Goal: Information Seeking & Learning: Learn about a topic

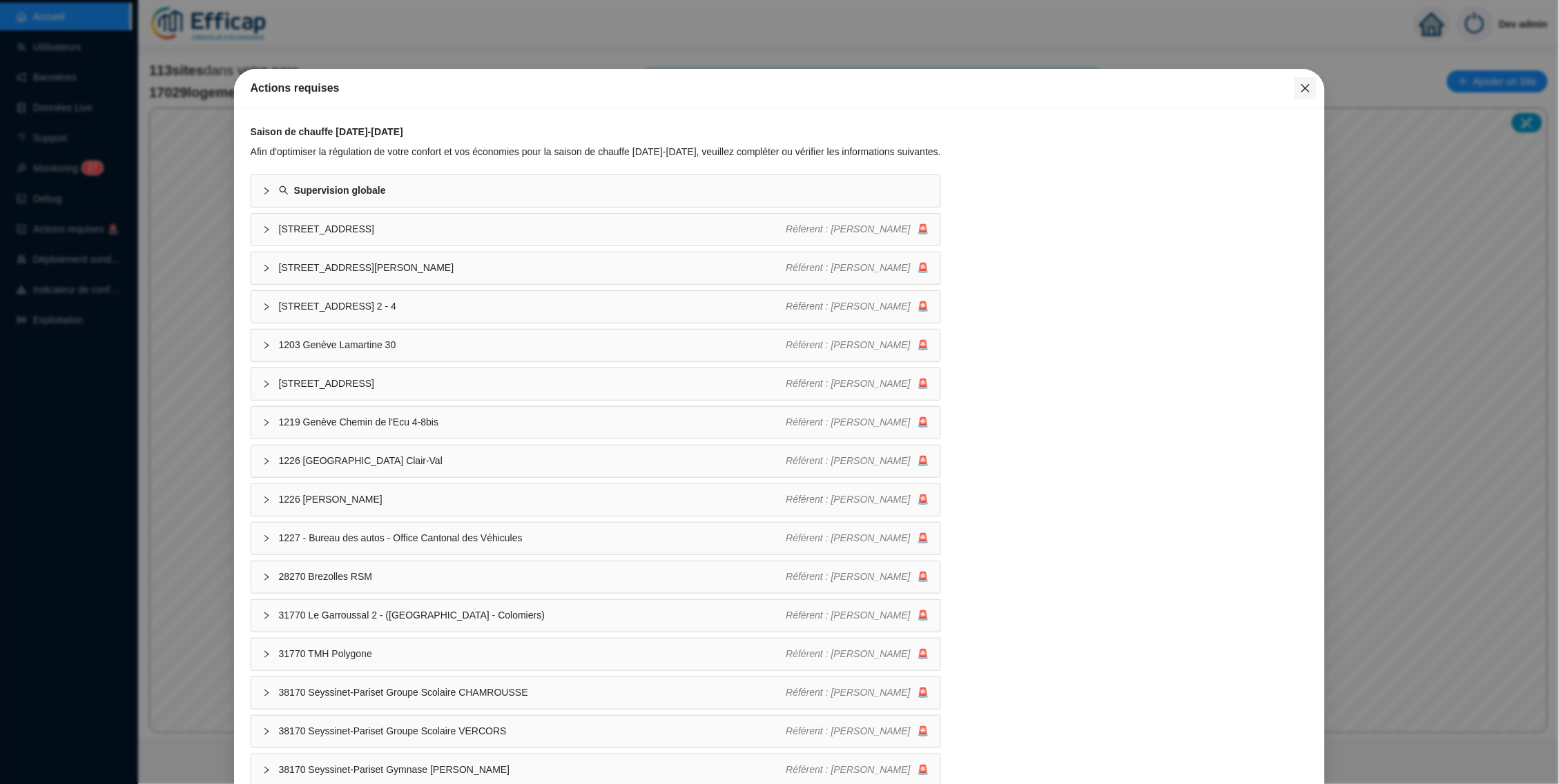
click at [1300, 84] on icon "close" at bounding box center [1305, 88] width 11 height 11
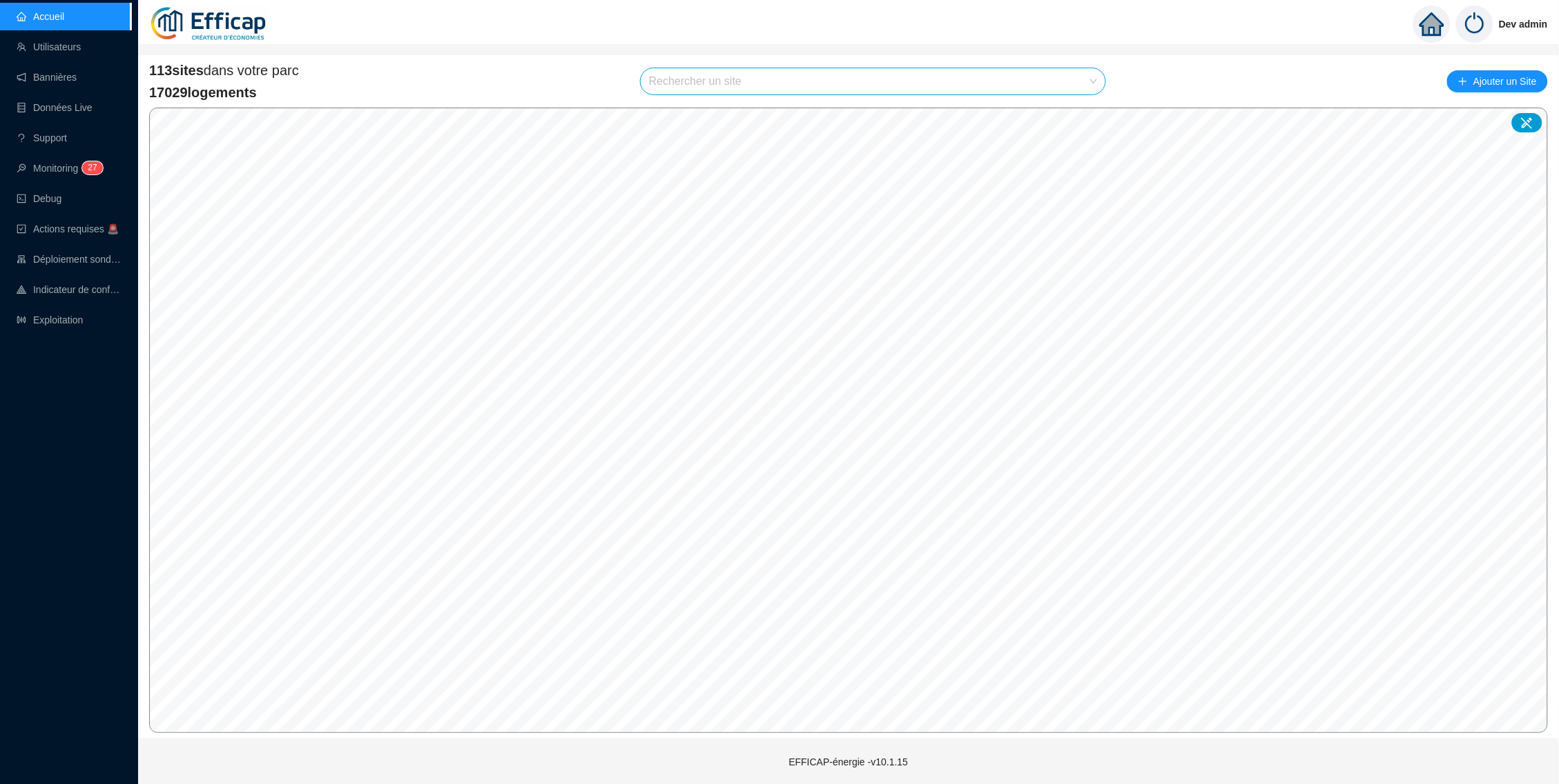
click at [1004, 84] on input "search" at bounding box center [866, 81] width 436 height 27
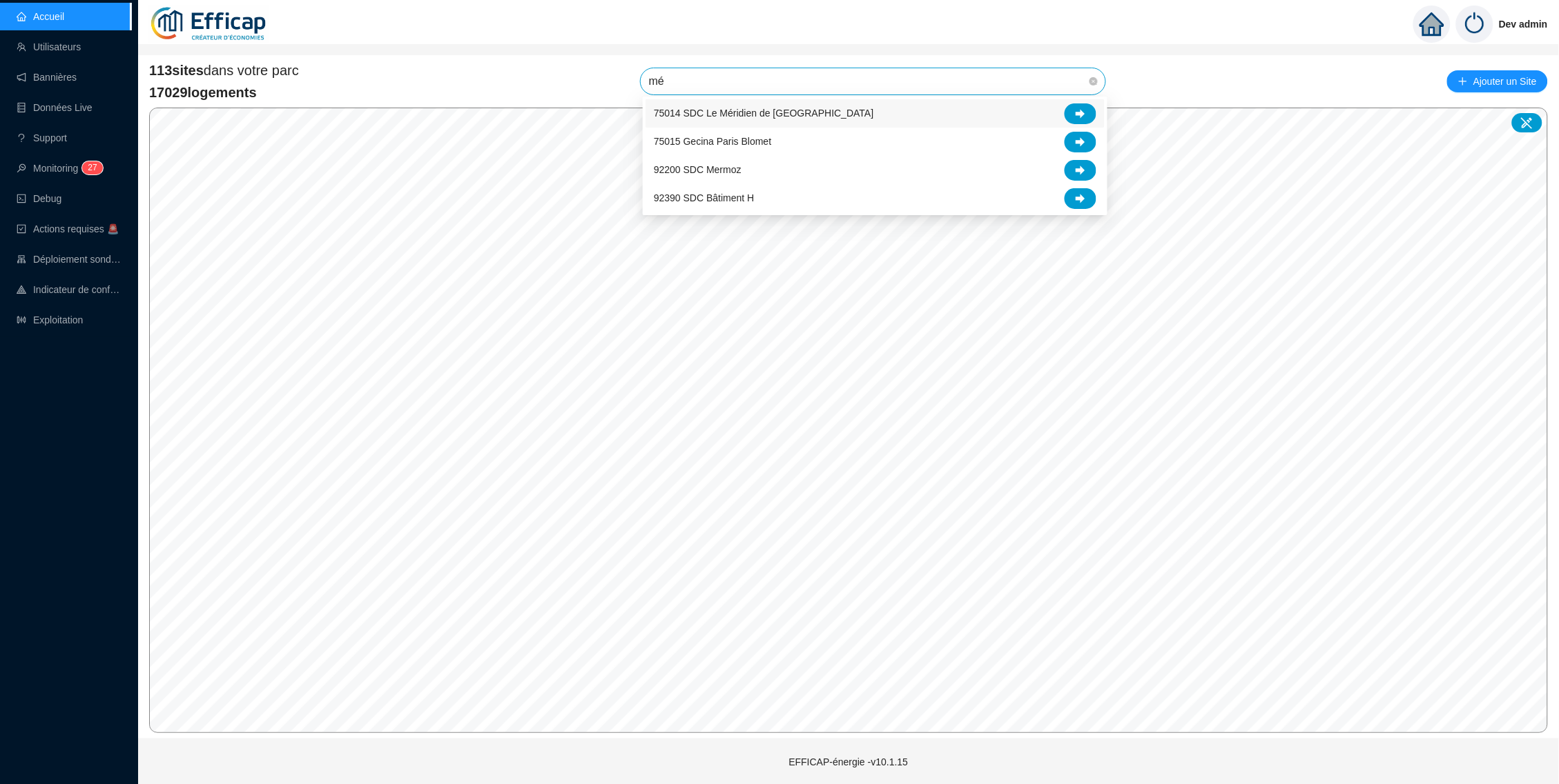
type input "m"
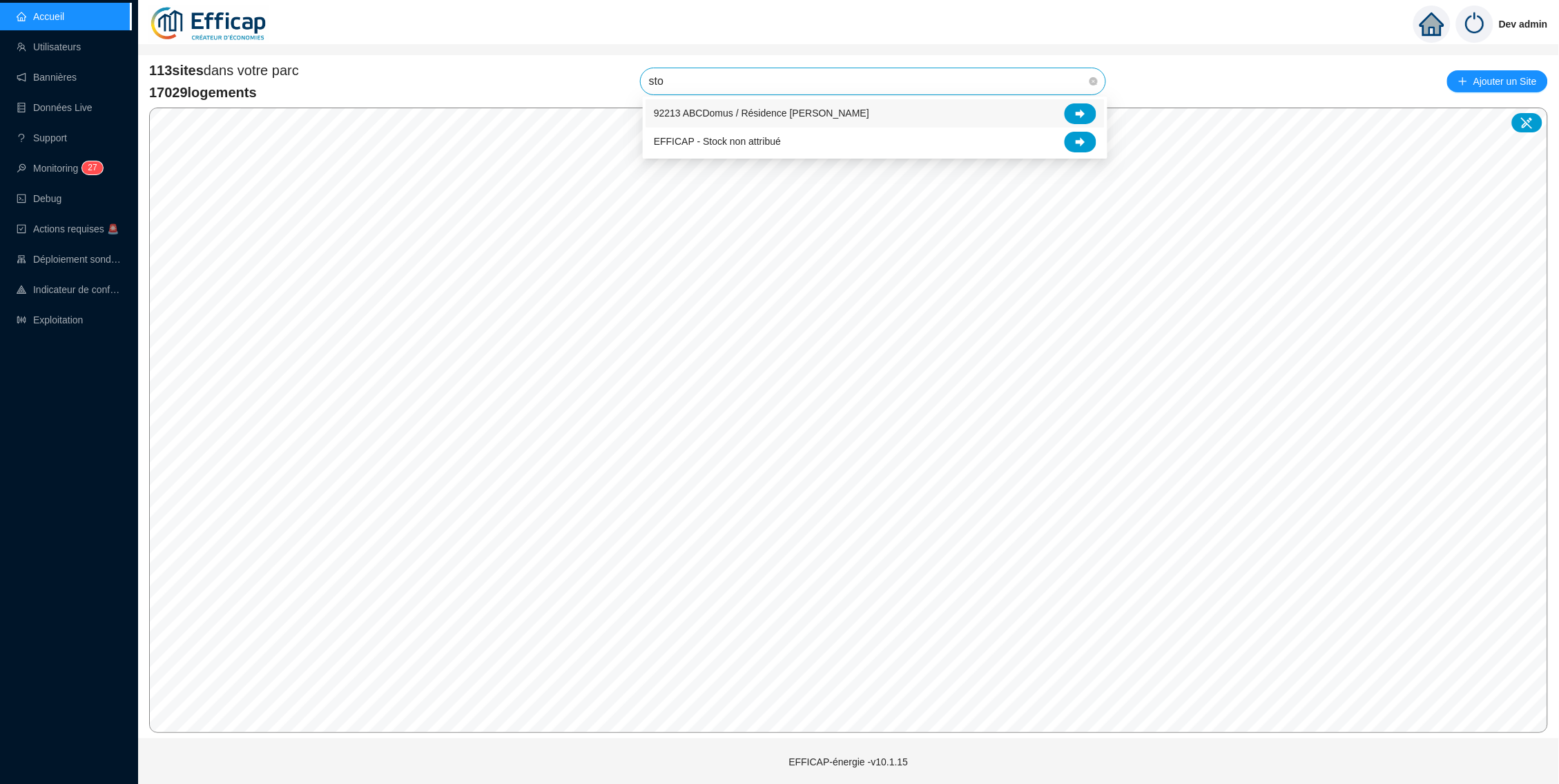
type input "stoc"
click at [1079, 116] on icon at bounding box center [1080, 114] width 10 height 10
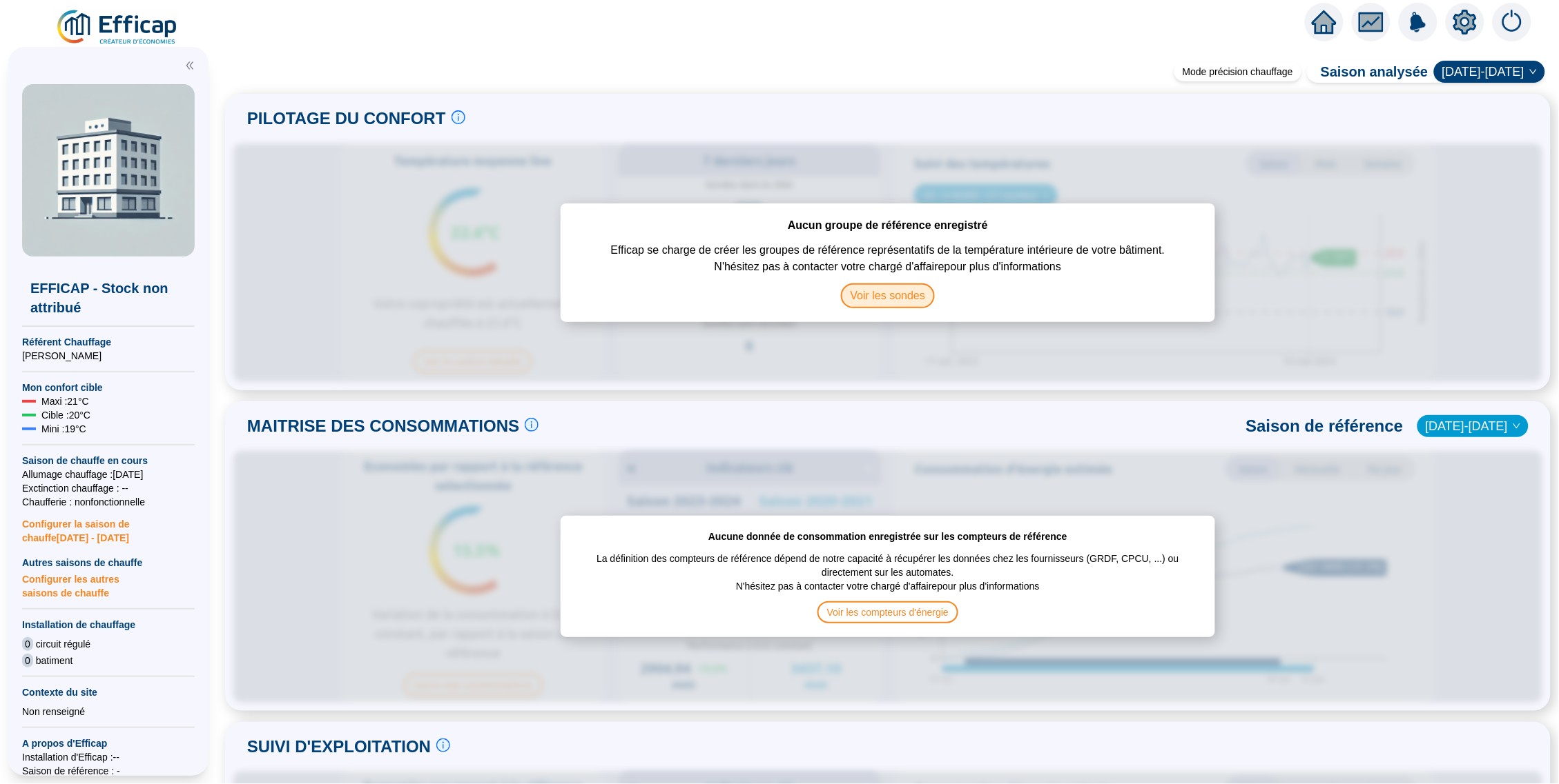
click at [895, 300] on span "Voir les sondes" at bounding box center [888, 295] width 95 height 25
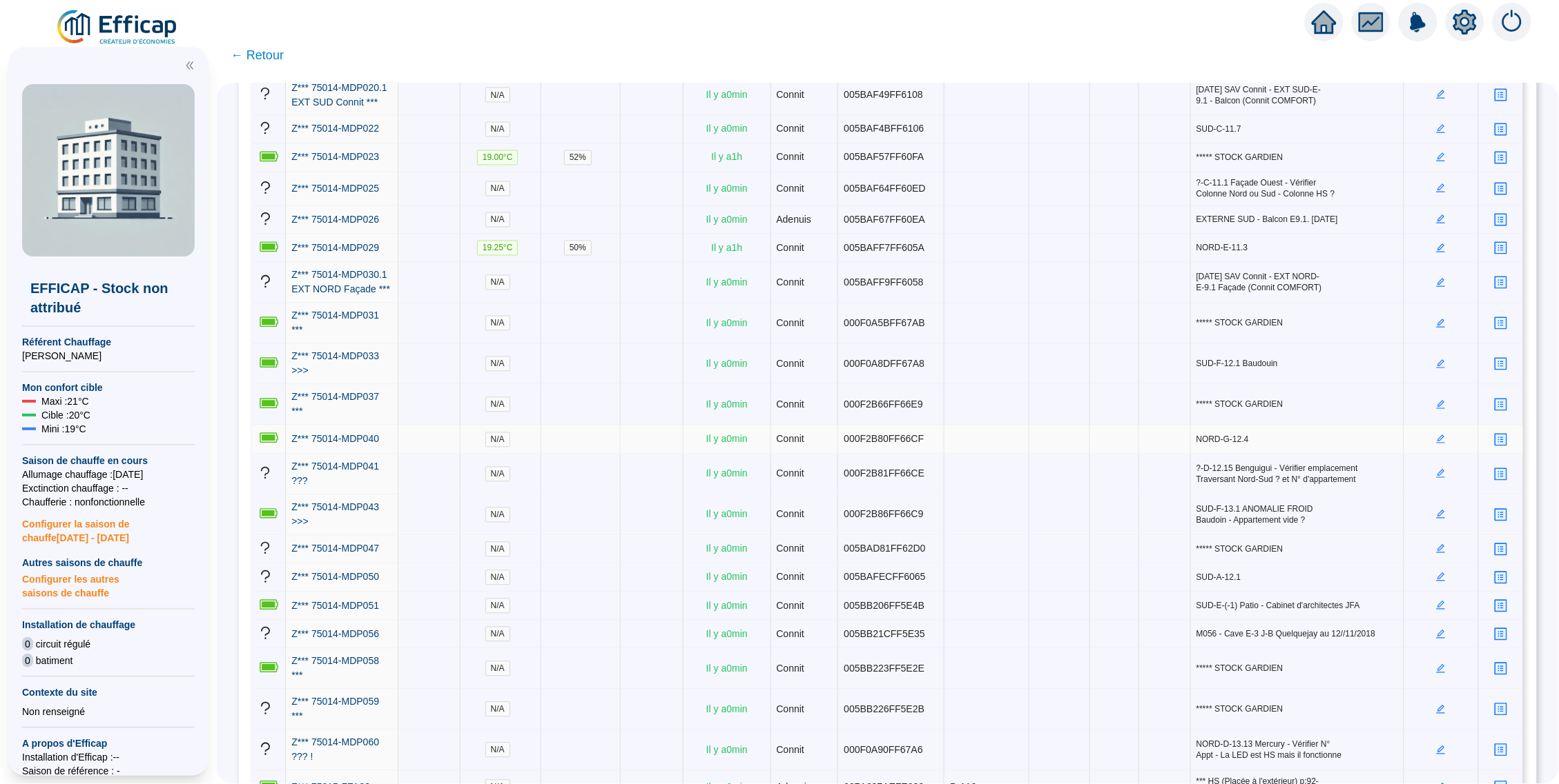
scroll to position [17305, 0]
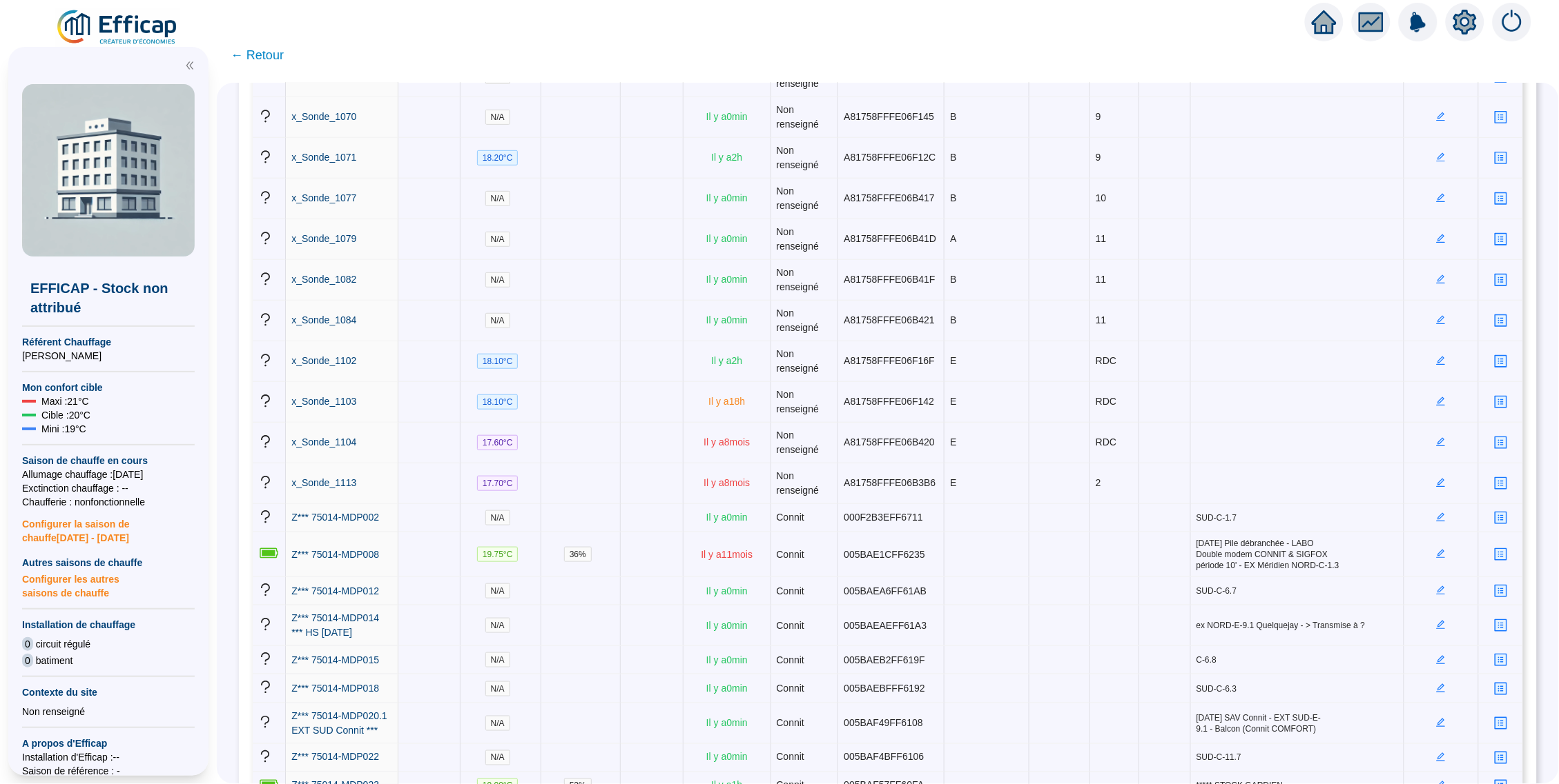
click at [1478, 22] on div at bounding box center [1464, 22] width 38 height 38
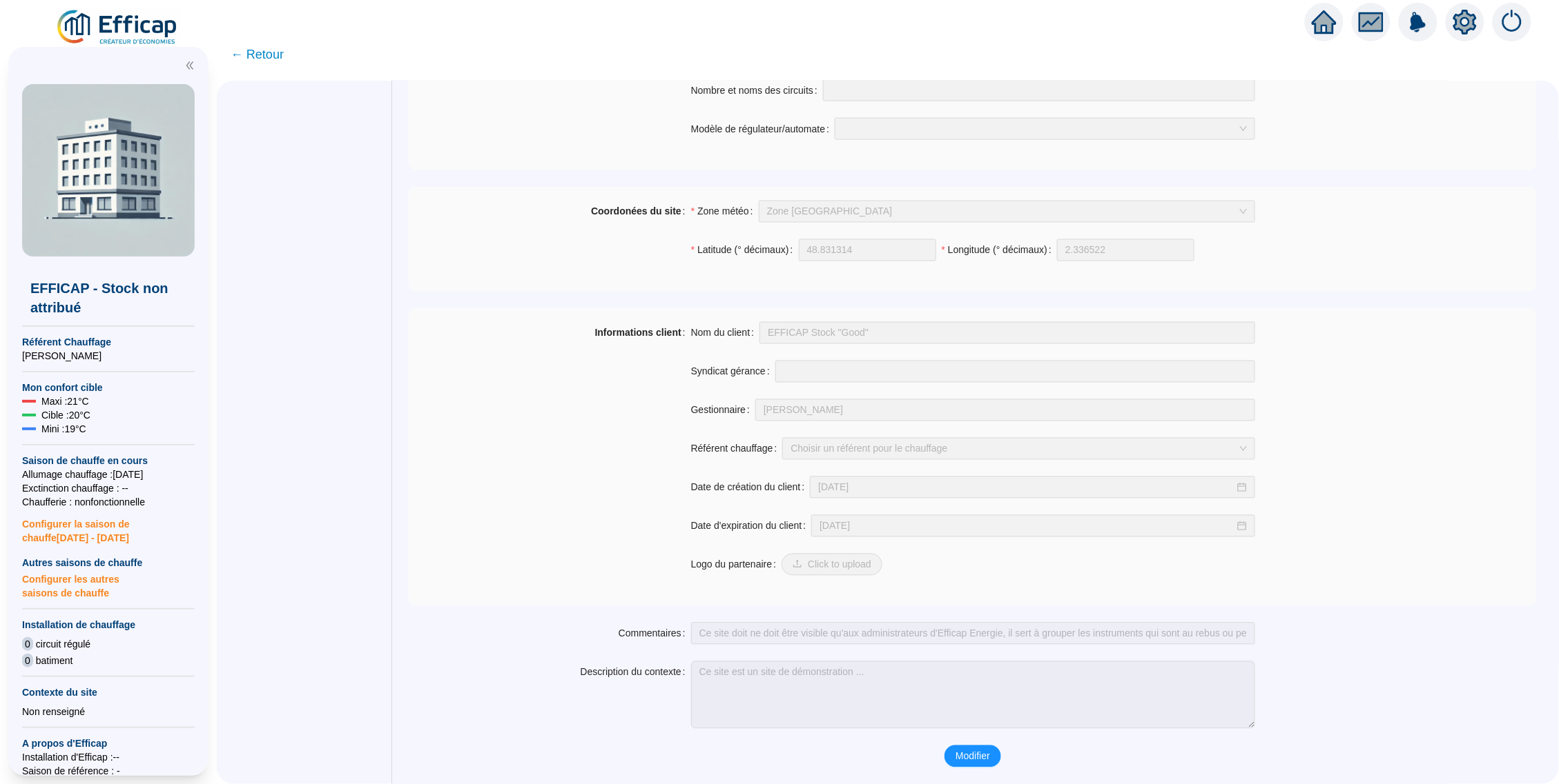
scroll to position [822, 0]
click at [979, 751] on span "Modifier" at bounding box center [972, 756] width 34 height 15
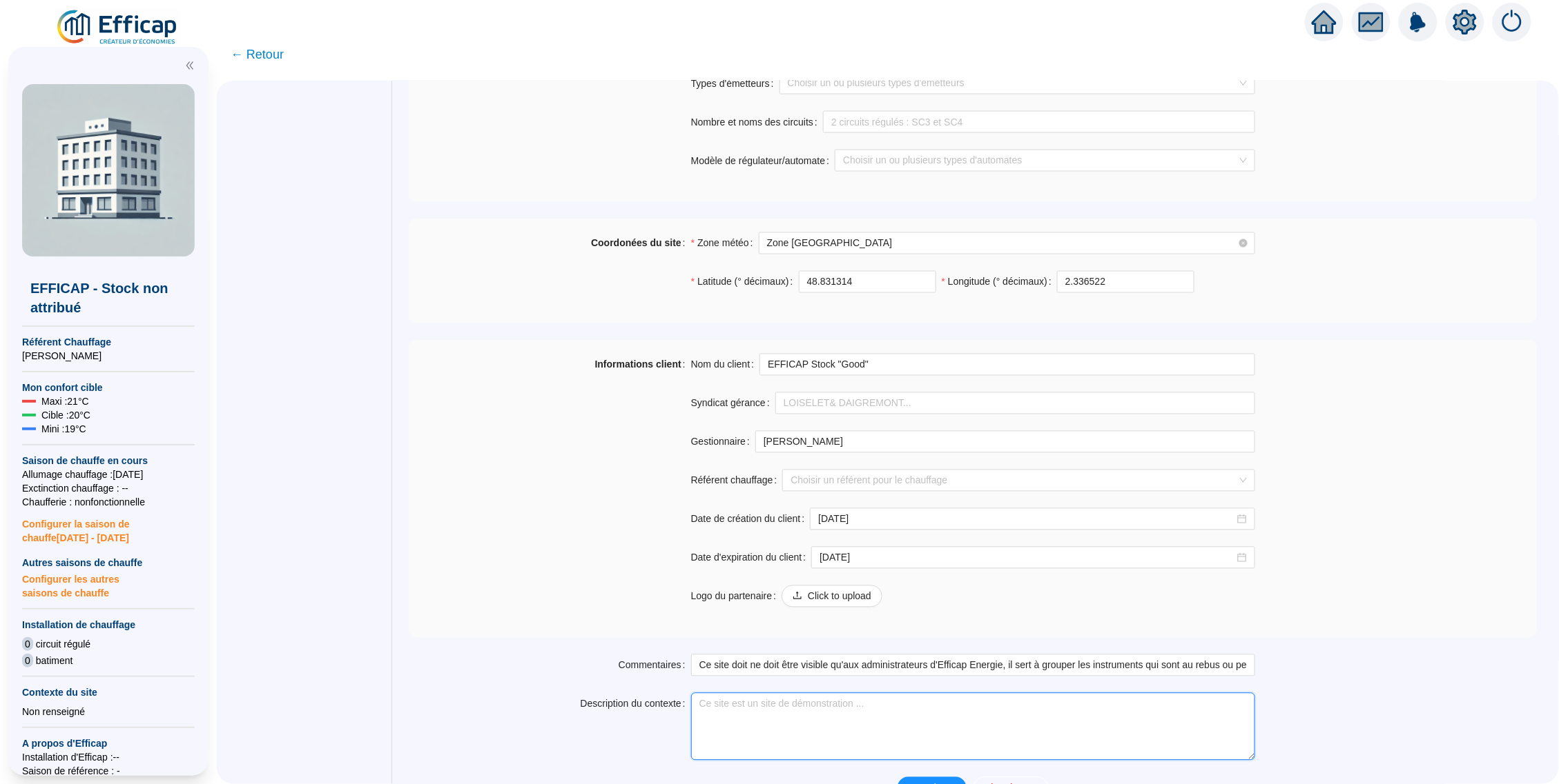
click at [854, 710] on textarea "Description du contexte" at bounding box center [973, 727] width 564 height 68
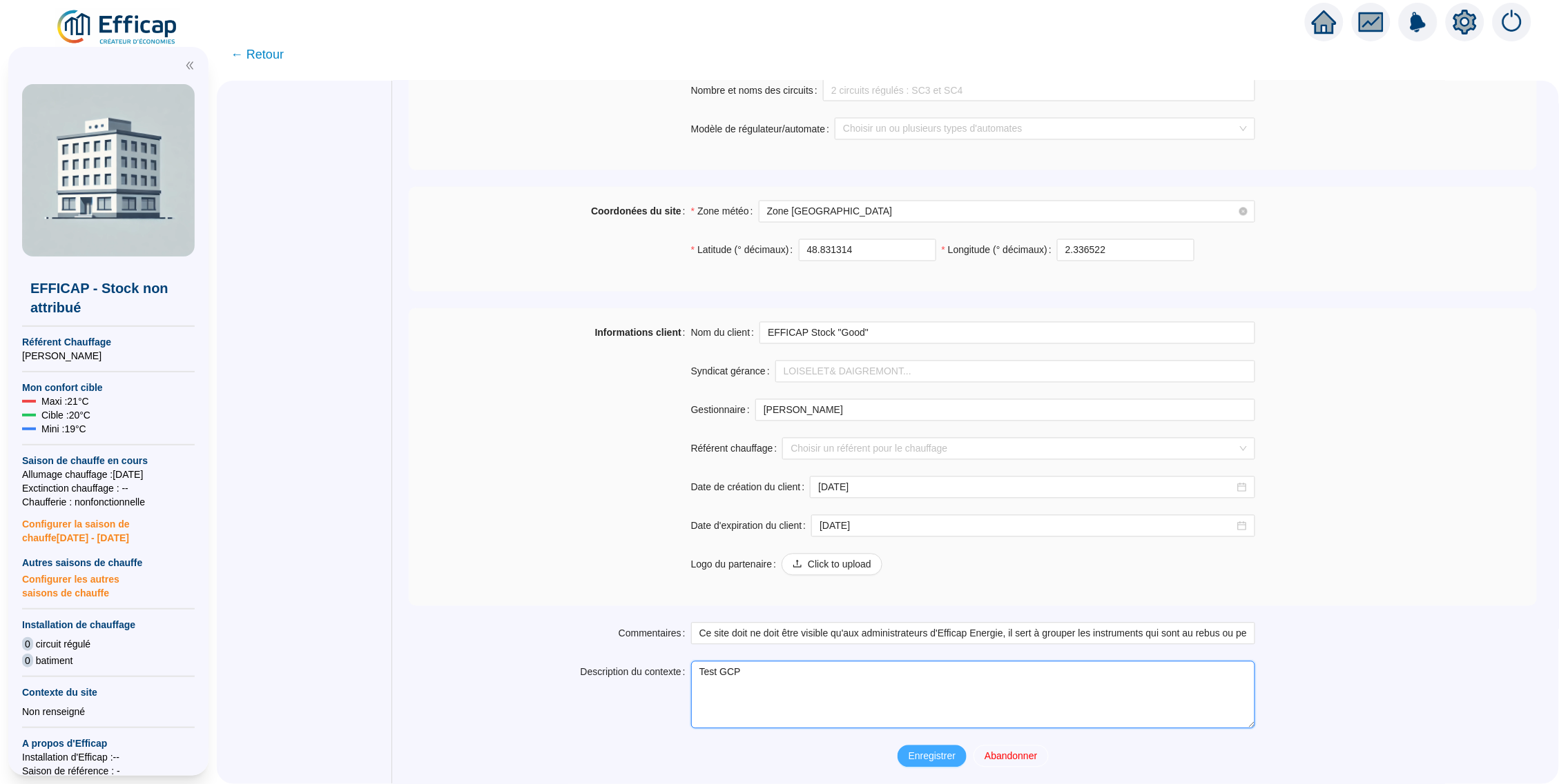
type textarea "Test GCP"
click at [948, 758] on span "Enregistrer" at bounding box center [932, 756] width 47 height 15
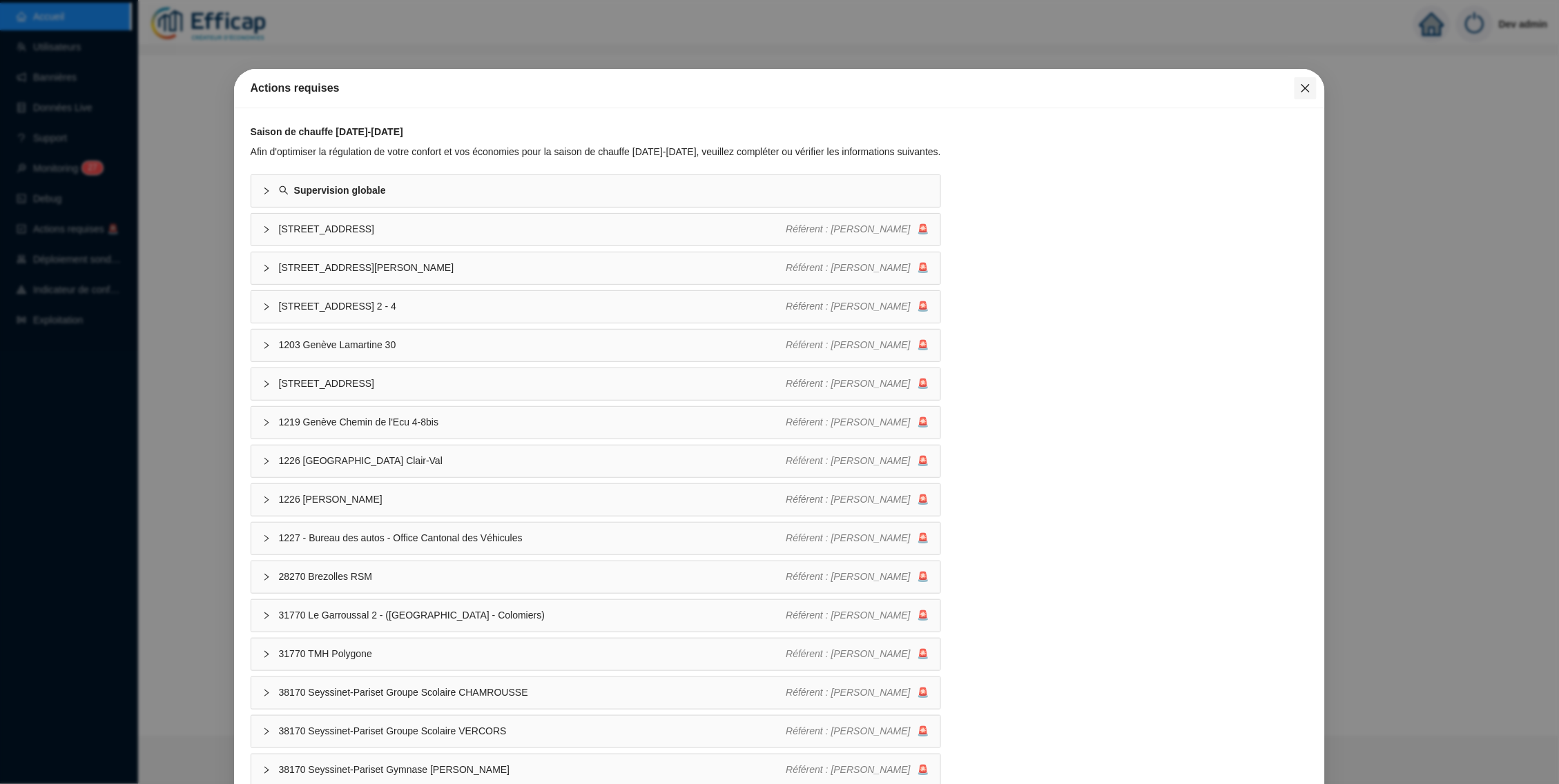
click at [1294, 89] on span "Fermer" at bounding box center [1305, 88] width 22 height 11
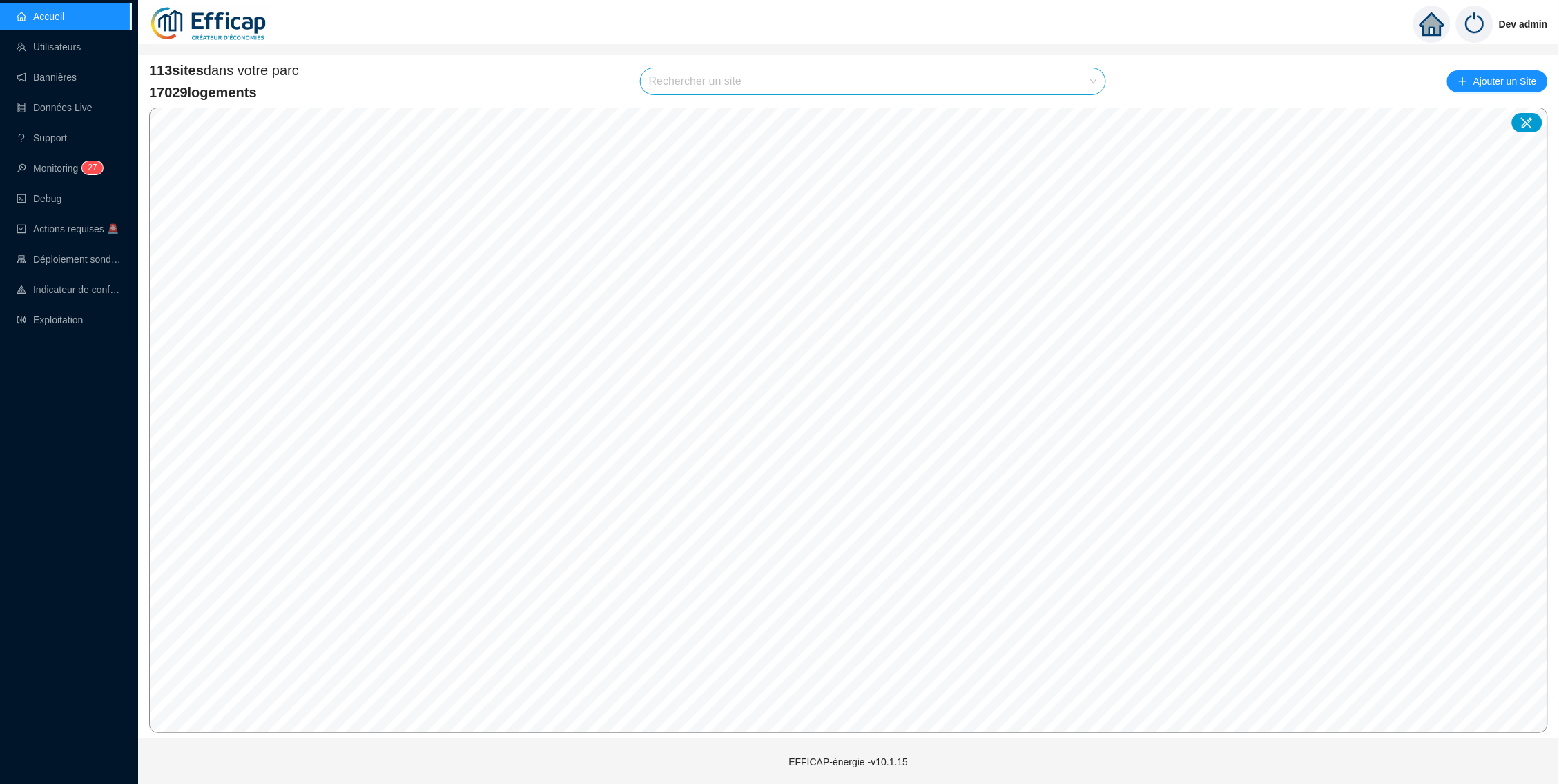
click at [814, 87] on input "search" at bounding box center [866, 81] width 436 height 27
click at [1065, 118] on div "Aucune donnée" at bounding box center [875, 121] width 432 height 25
type input "méridie"
click at [1080, 113] on icon at bounding box center [1080, 113] width 10 height 9
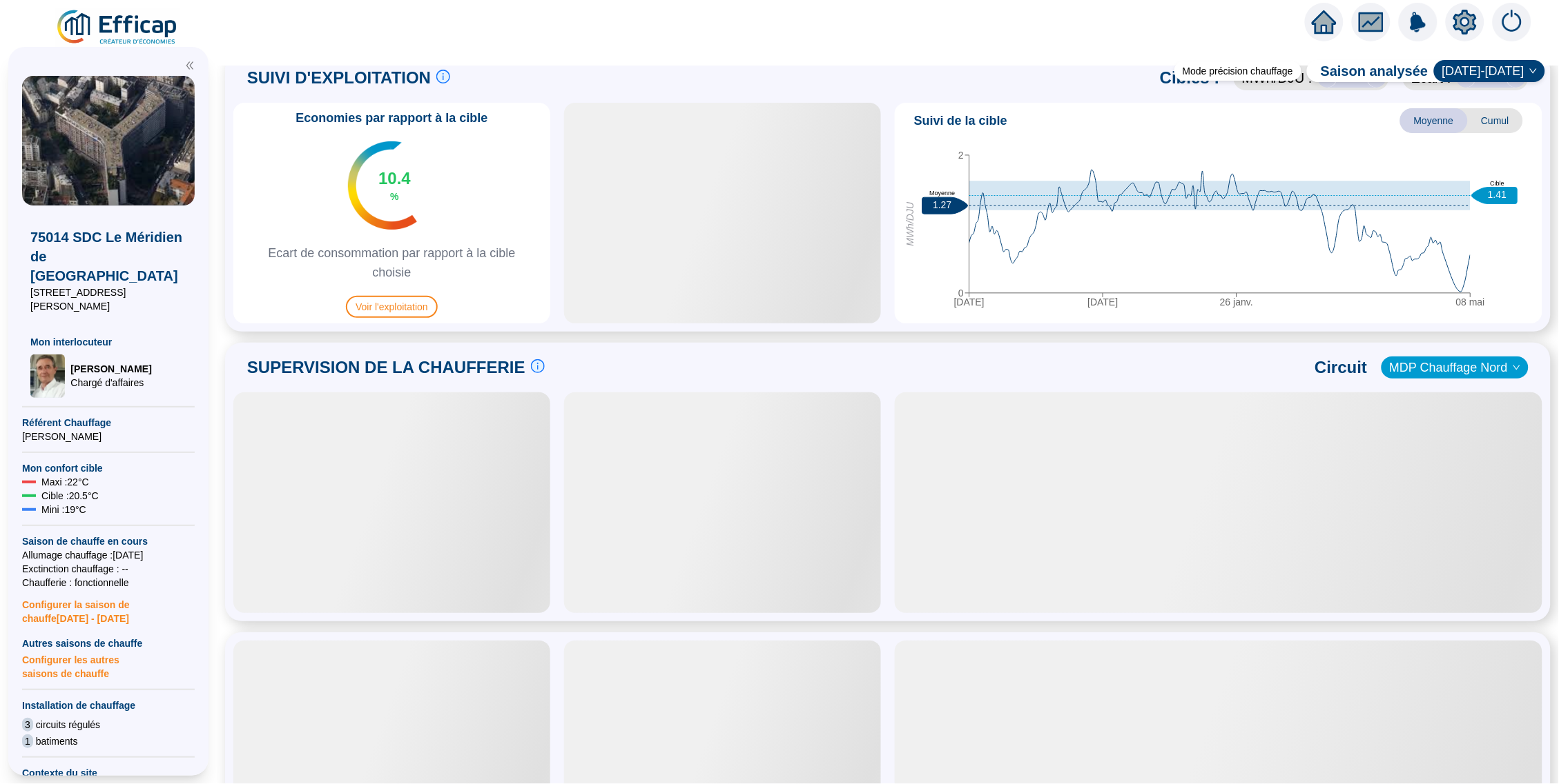
scroll to position [750, 0]
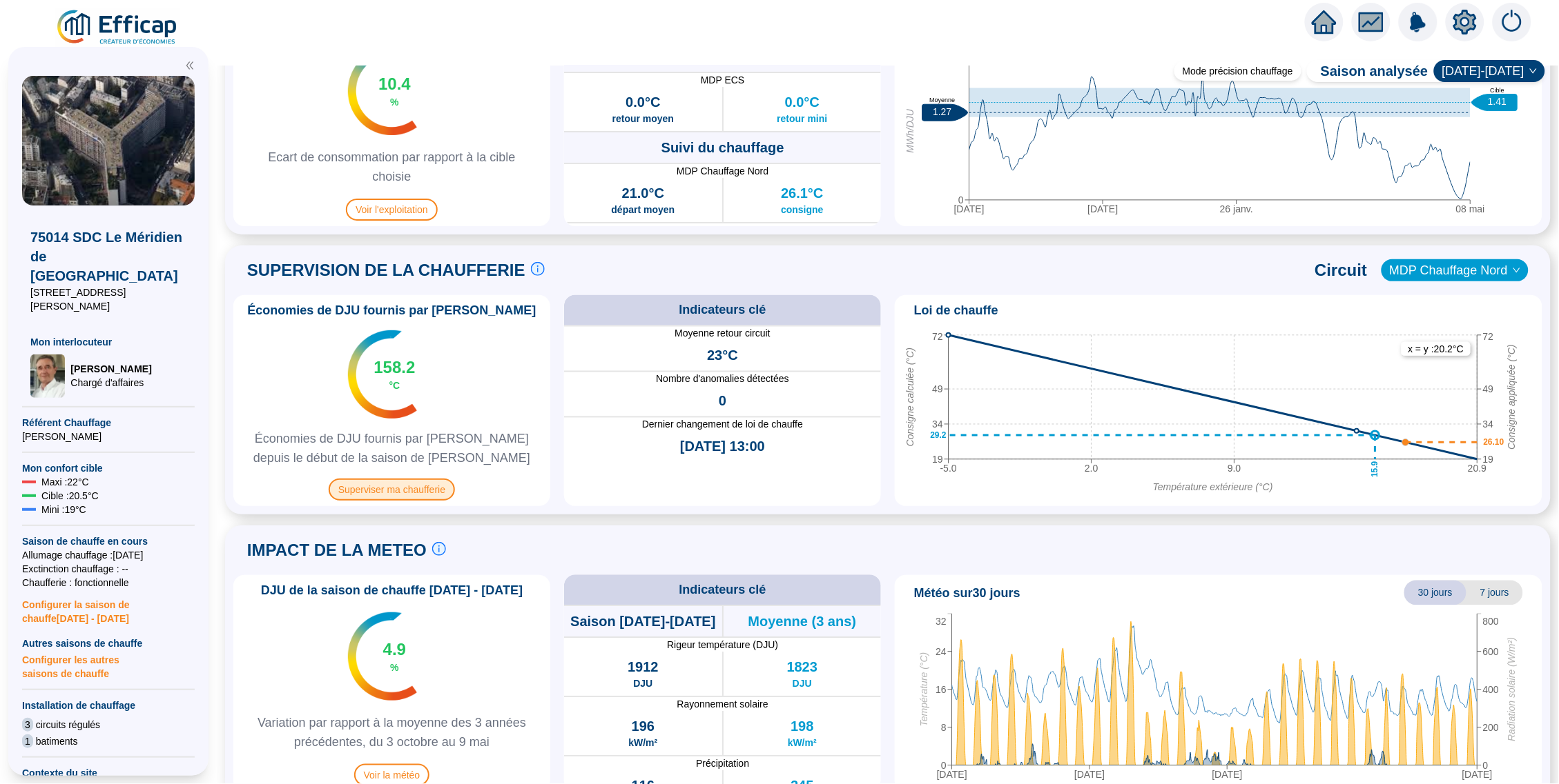
click at [418, 493] on span "Superviser ma chaufferie" at bounding box center [391, 490] width 126 height 22
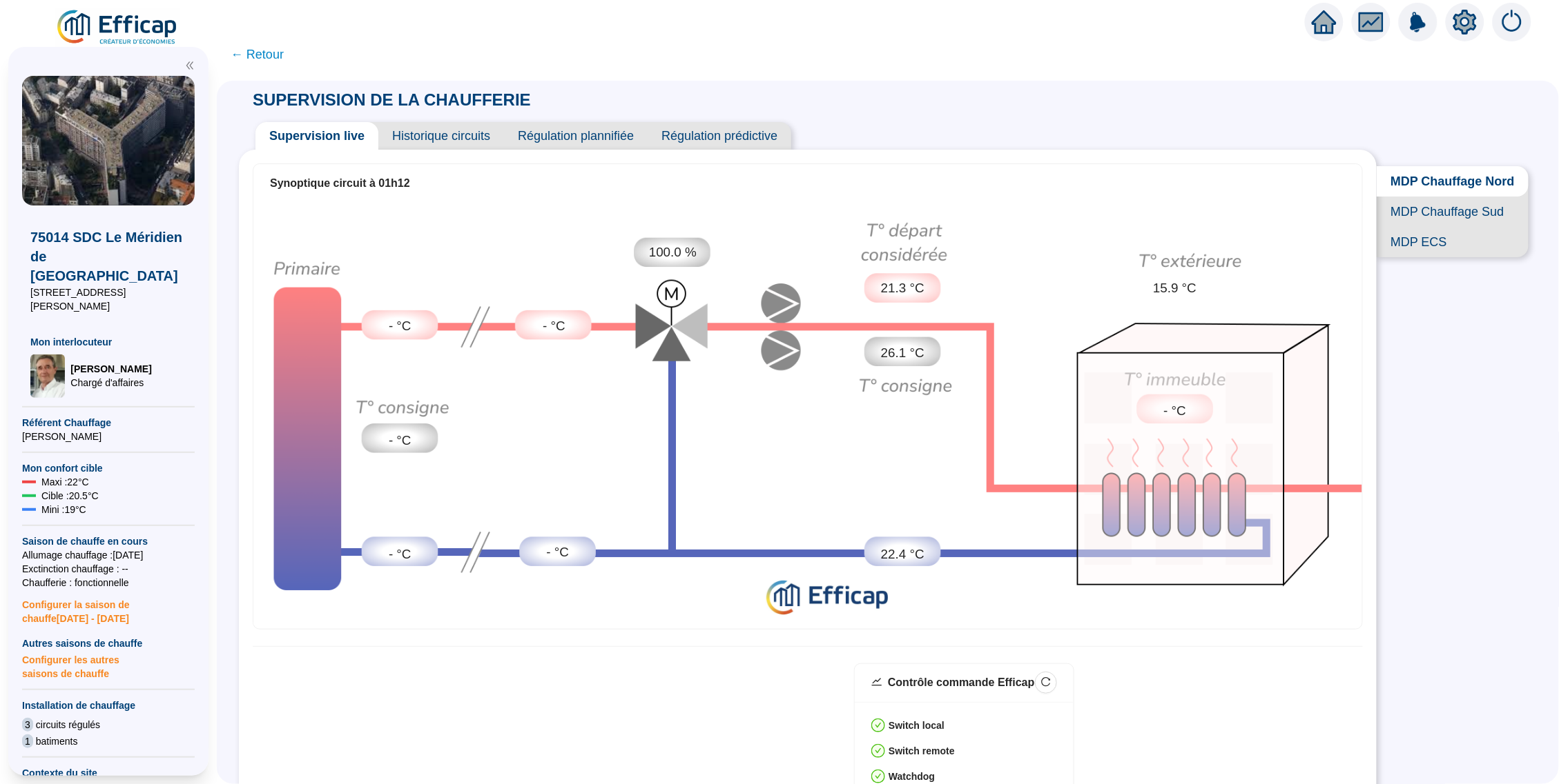
click at [476, 139] on span "Historique circuits" at bounding box center [441, 136] width 125 height 28
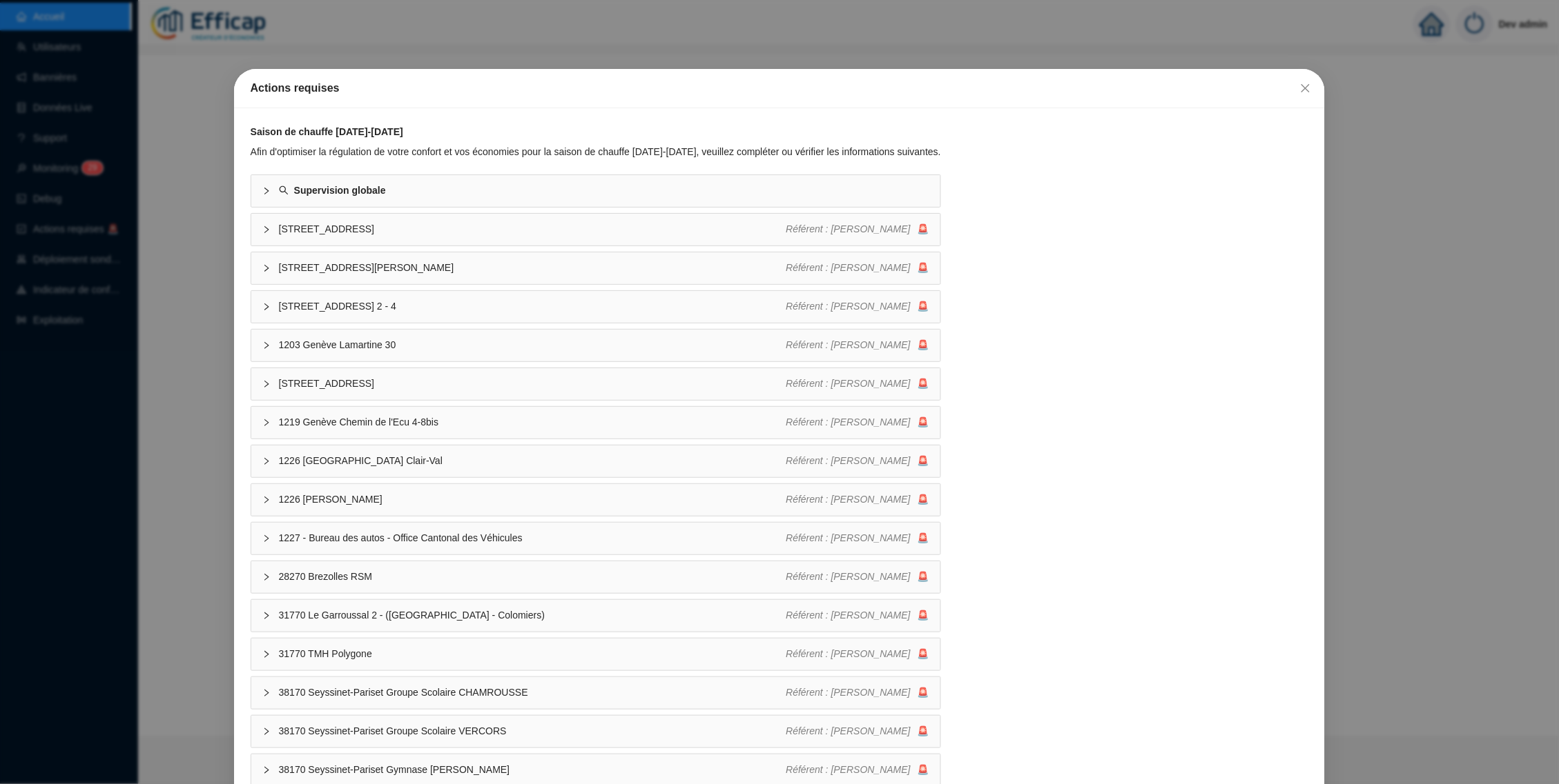
click at [96, 376] on div "Actions requises Saison de chauffe 2025-2026 Afin d'optimiser la régulation de …" at bounding box center [780, 392] width 1559 height 784
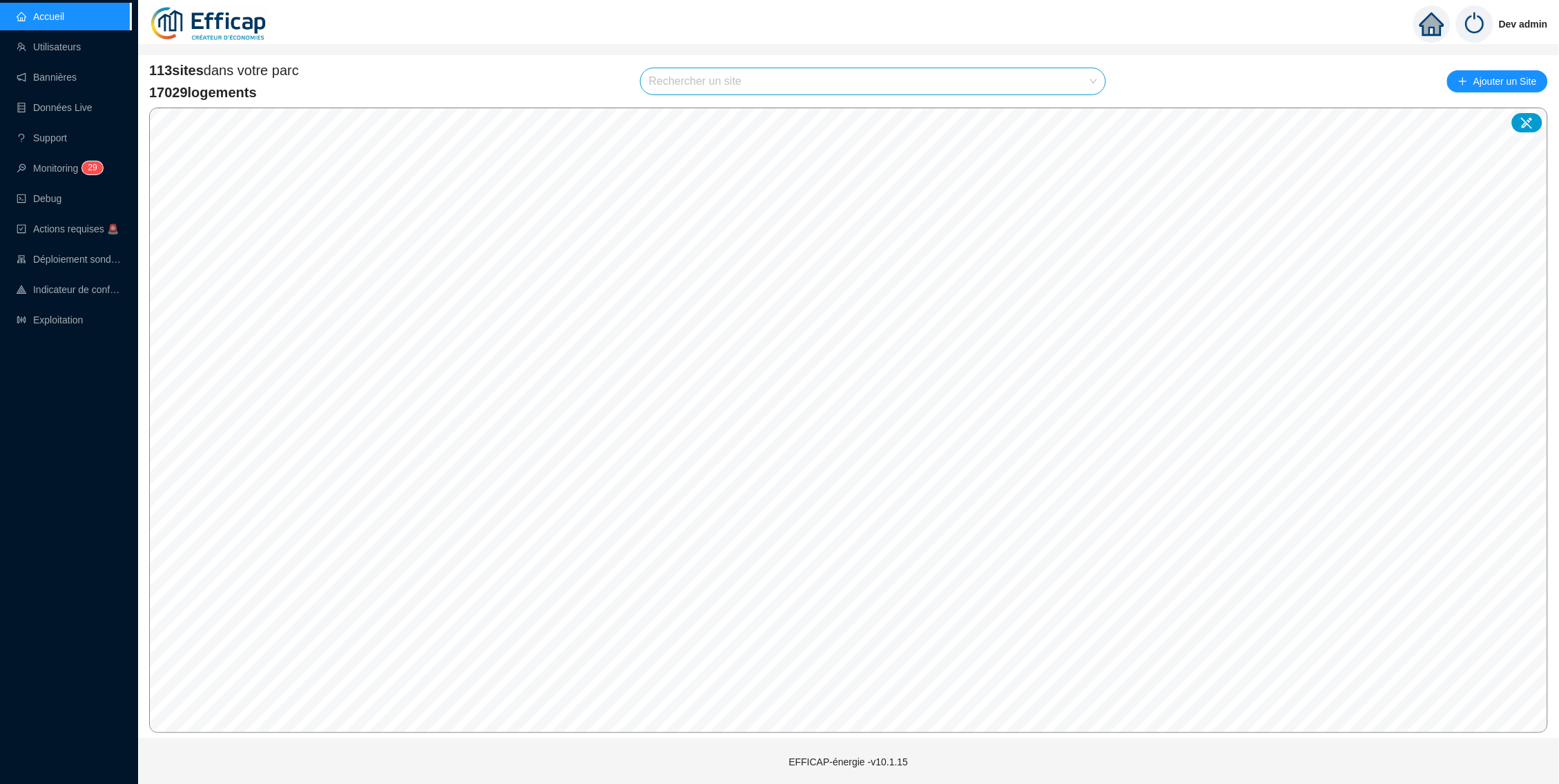
click at [878, 84] on input "search" at bounding box center [866, 81] width 436 height 27
type input "stock"
click at [1079, 103] on div at bounding box center [1080, 113] width 32 height 21
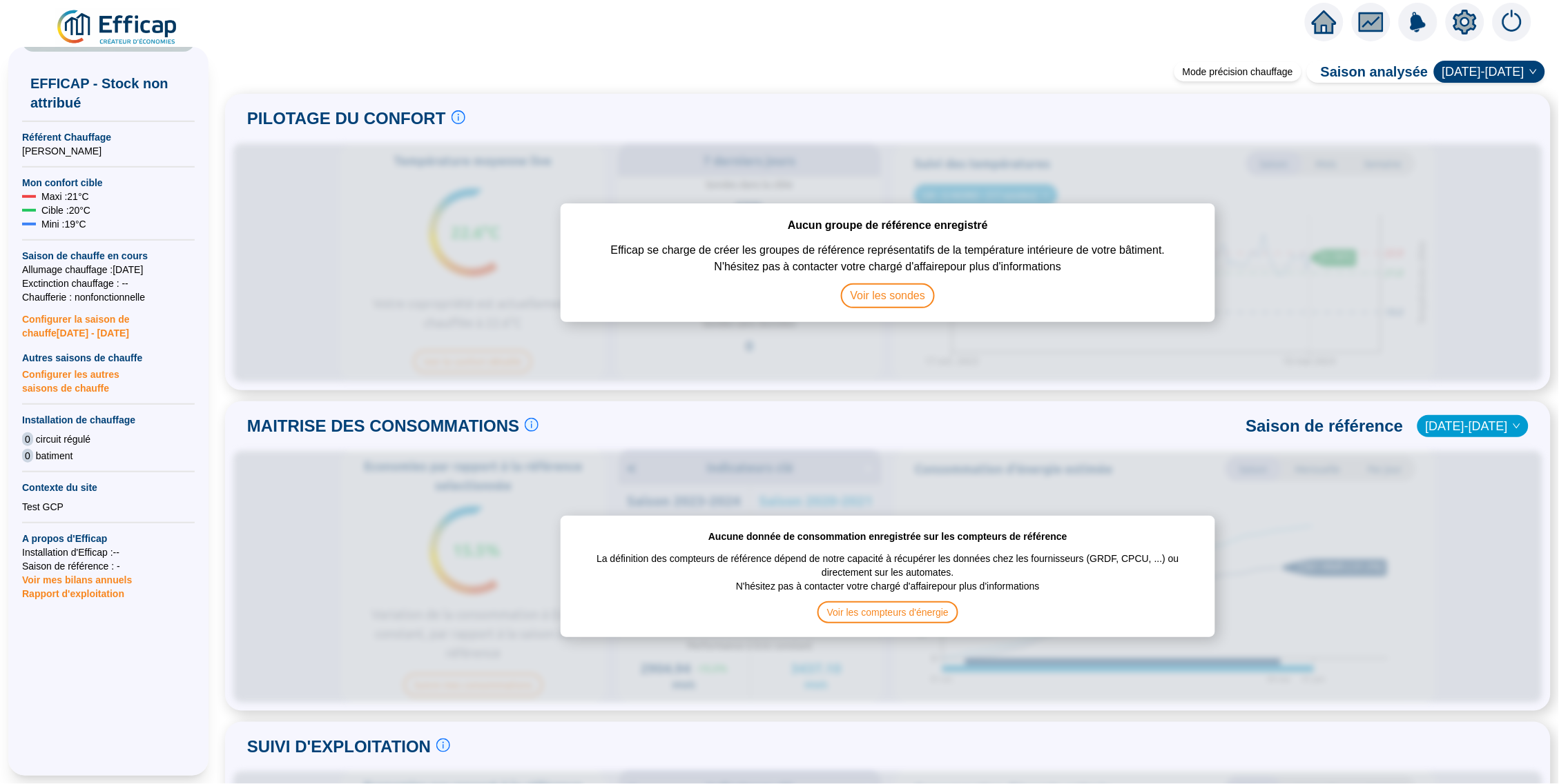
scroll to position [204, 0]
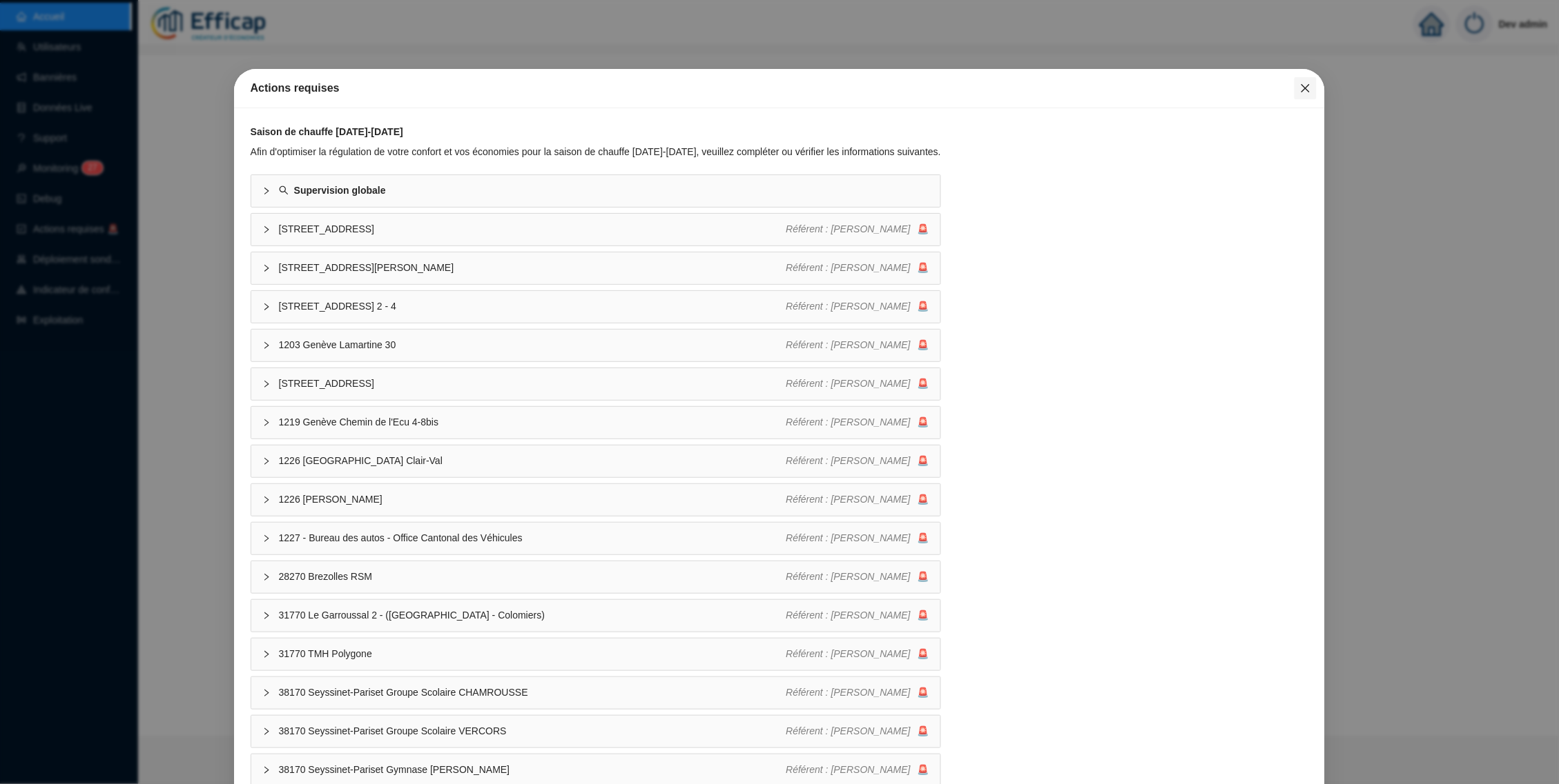
click at [1294, 94] on button "Close" at bounding box center [1305, 88] width 22 height 22
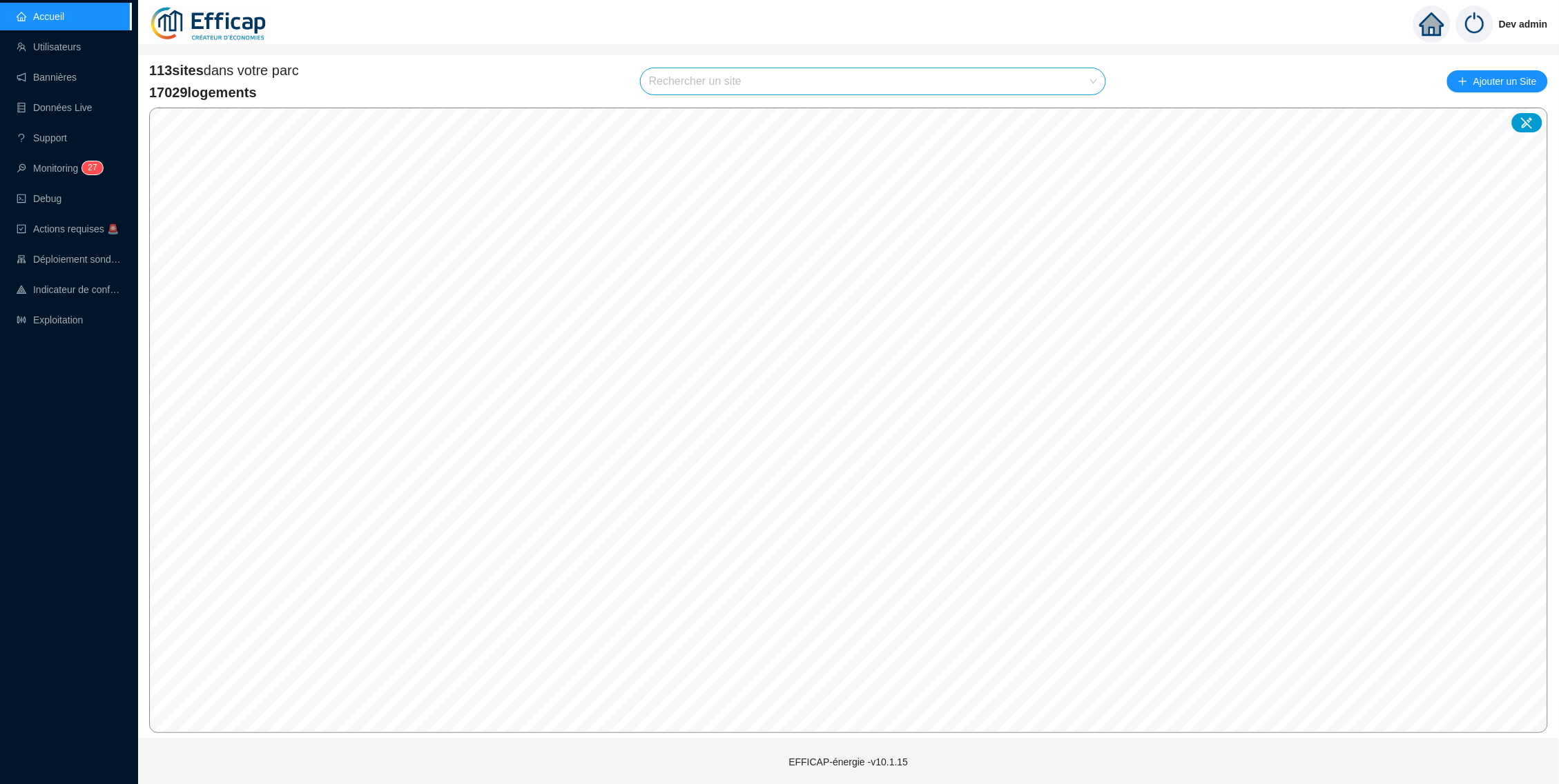
click at [928, 76] on input "search" at bounding box center [866, 81] width 436 height 27
type input "blomet"
click at [1065, 108] on div at bounding box center [1080, 113] width 32 height 21
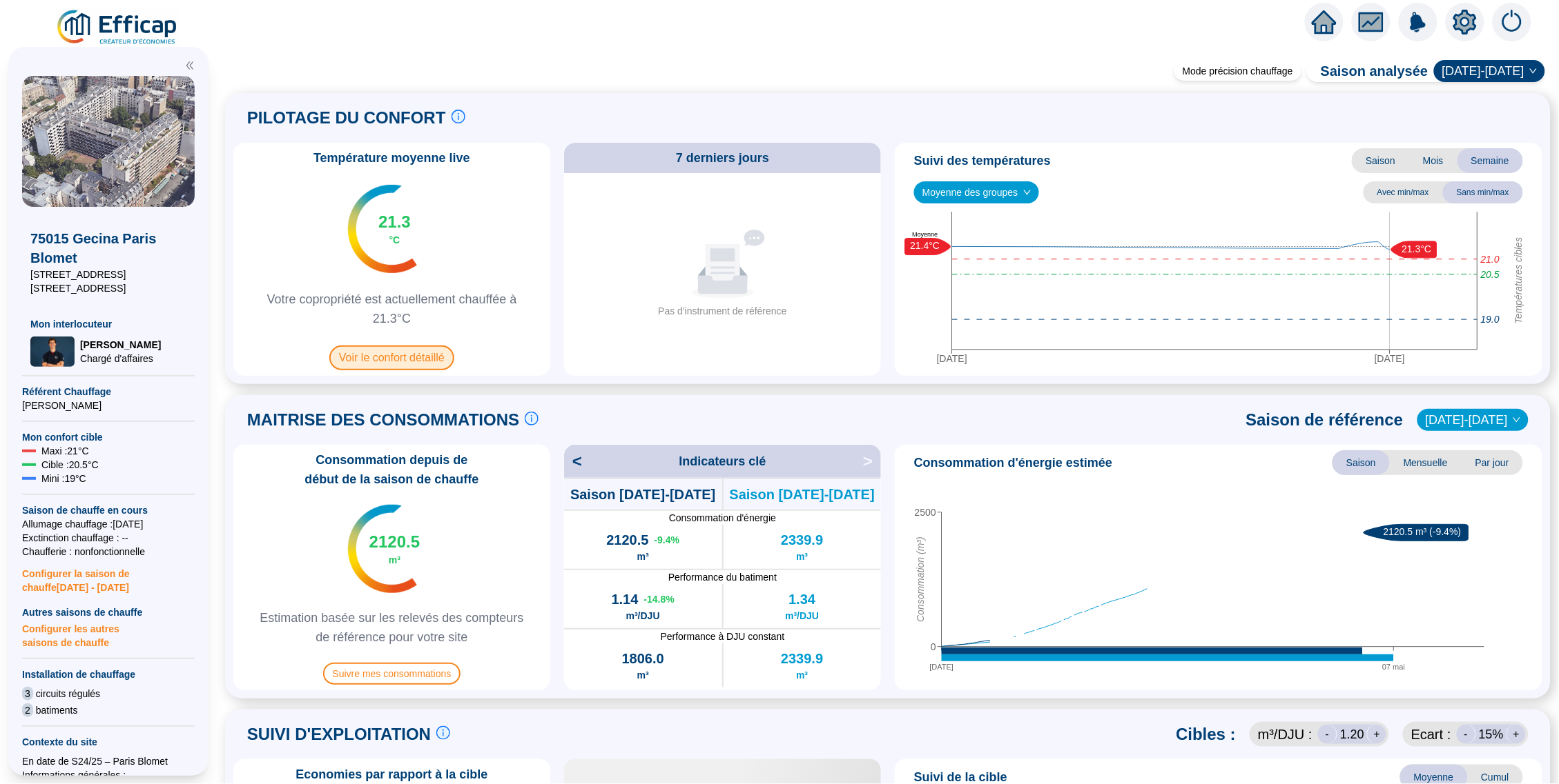
click at [428, 361] on span "Voir le confort détaillé" at bounding box center [391, 358] width 125 height 25
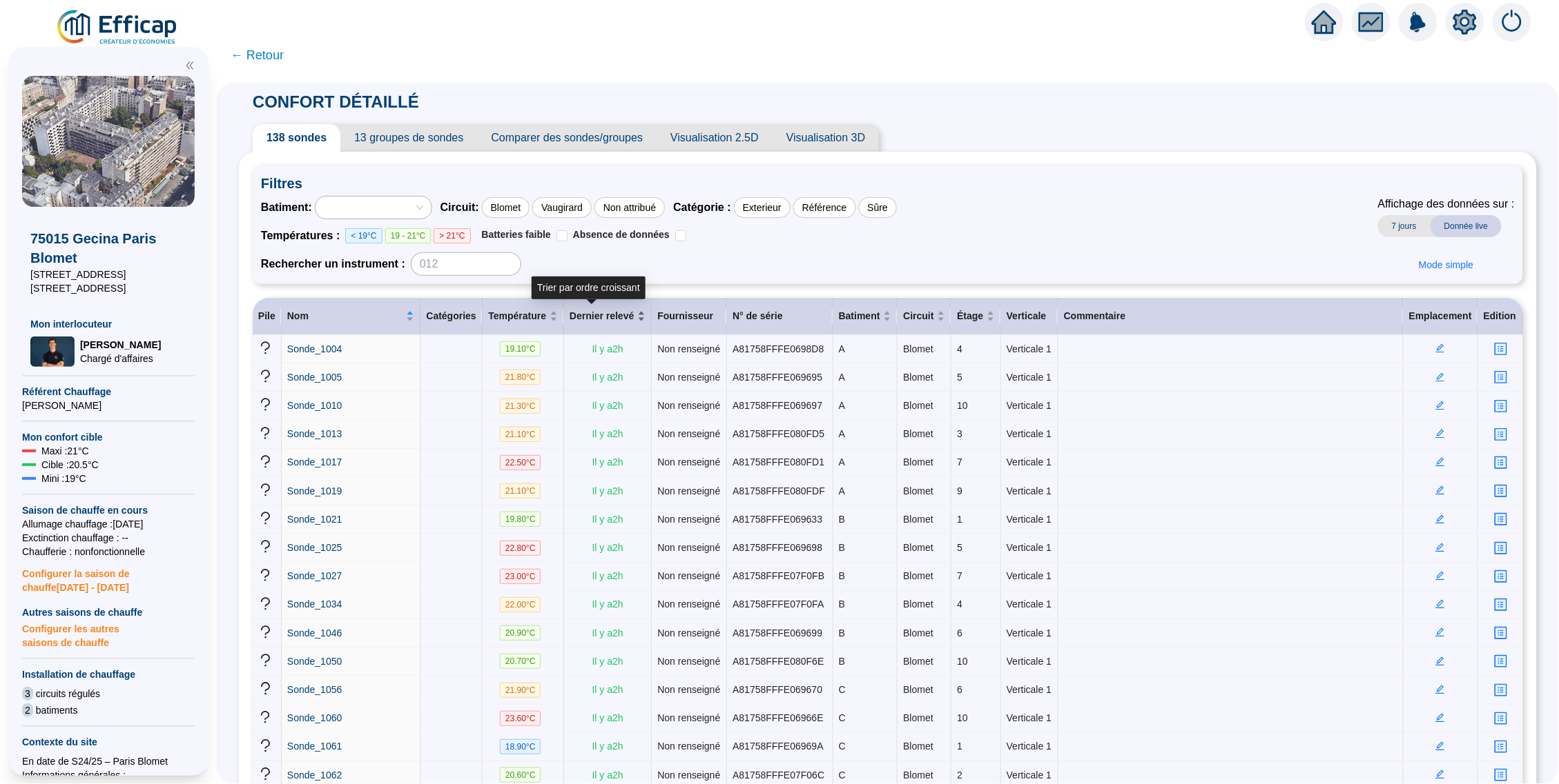
click at [591, 314] on span "Dernier relevé" at bounding box center [602, 316] width 65 height 15
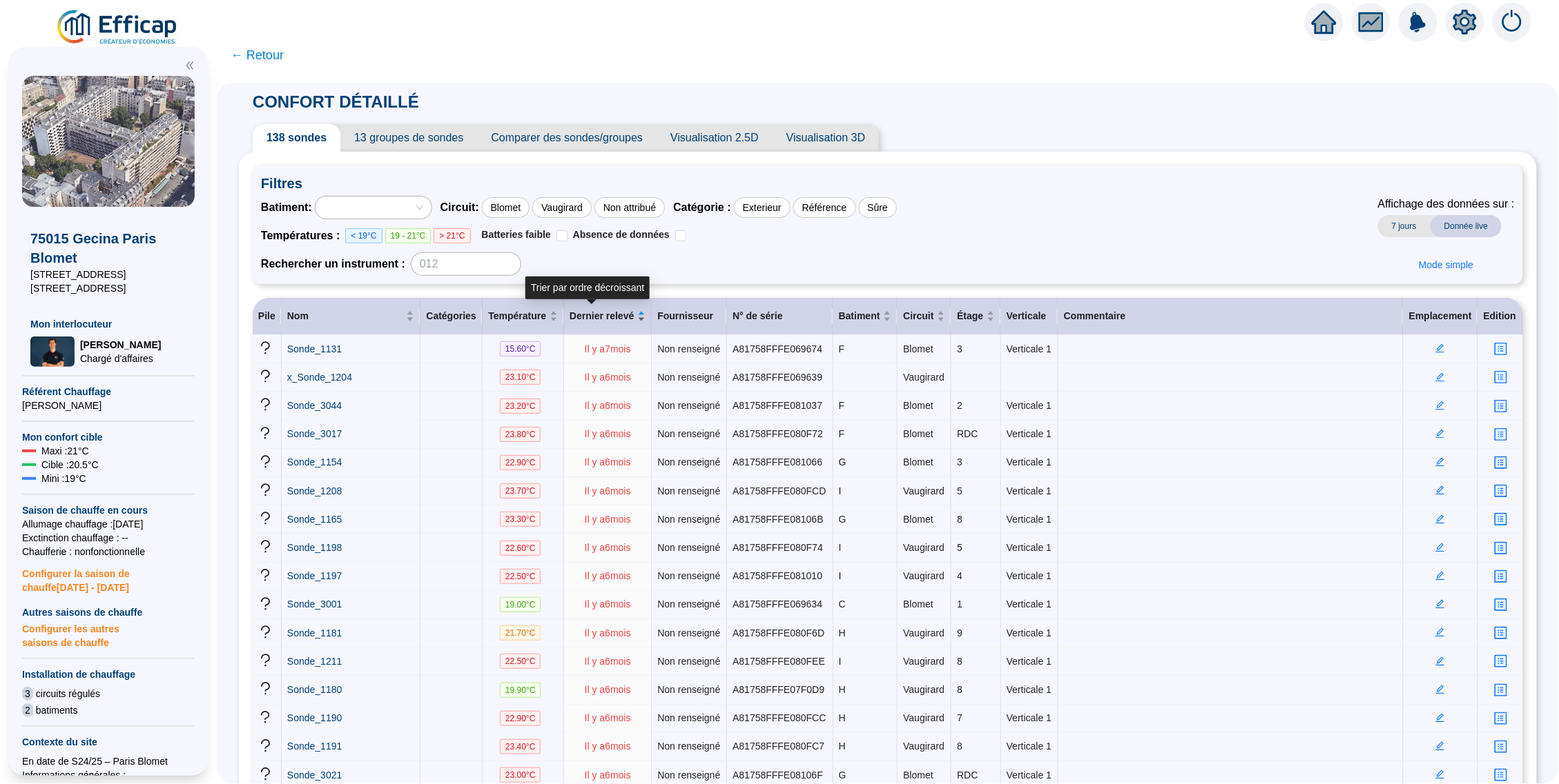
click at [597, 318] on span "Dernier relevé" at bounding box center [602, 316] width 65 height 15
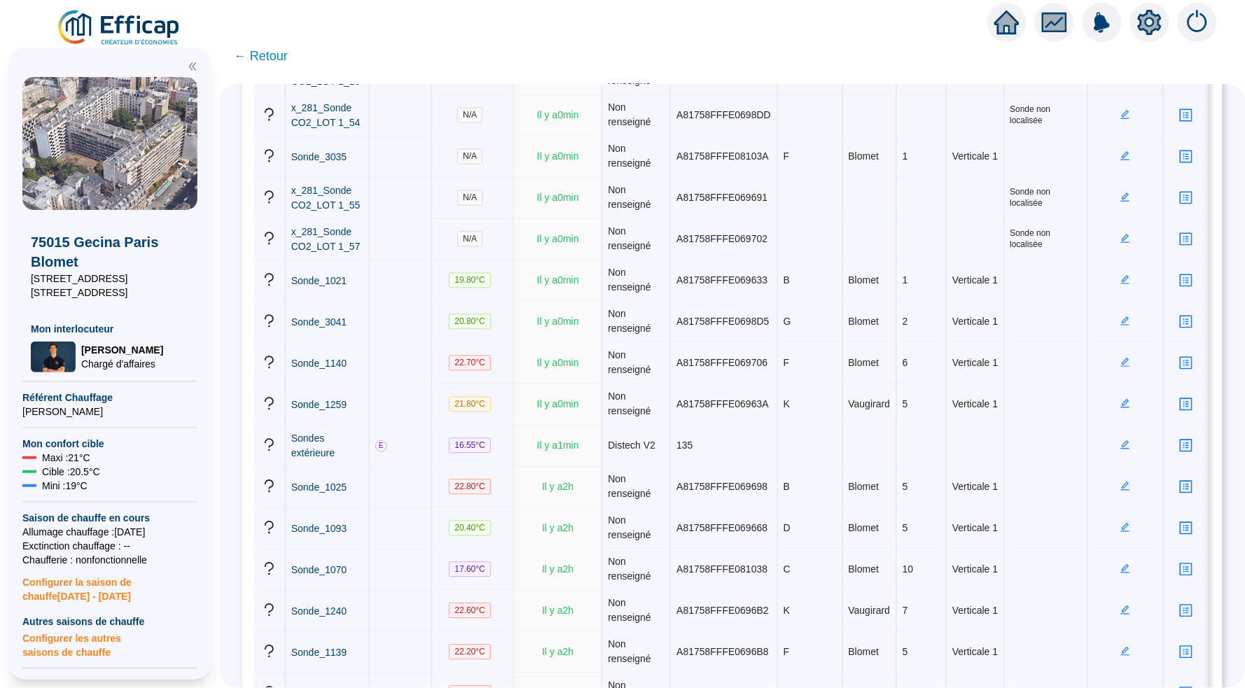
scroll to position [2313, 0]
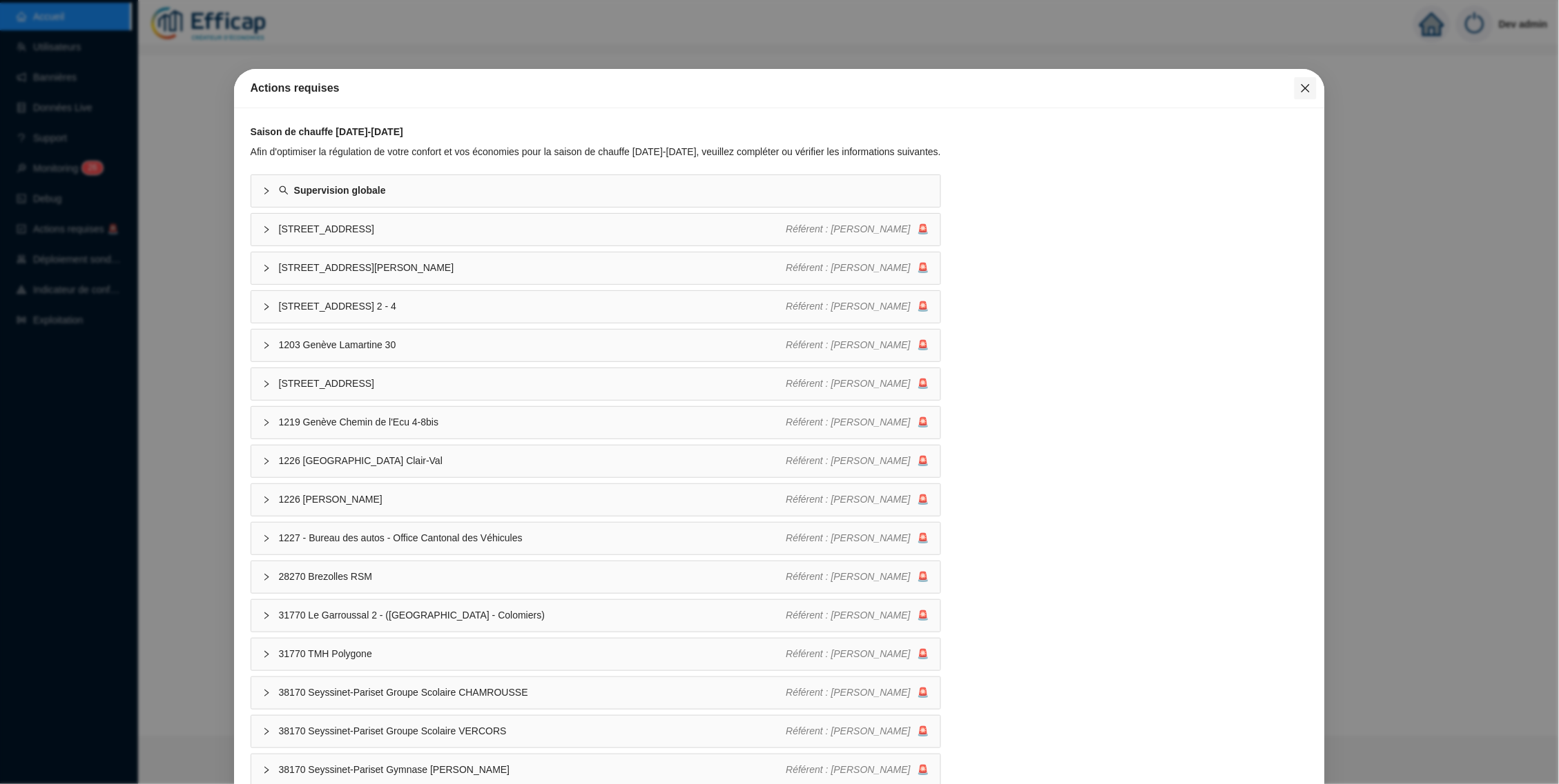
click at [1300, 93] on icon "close" at bounding box center [1305, 88] width 11 height 11
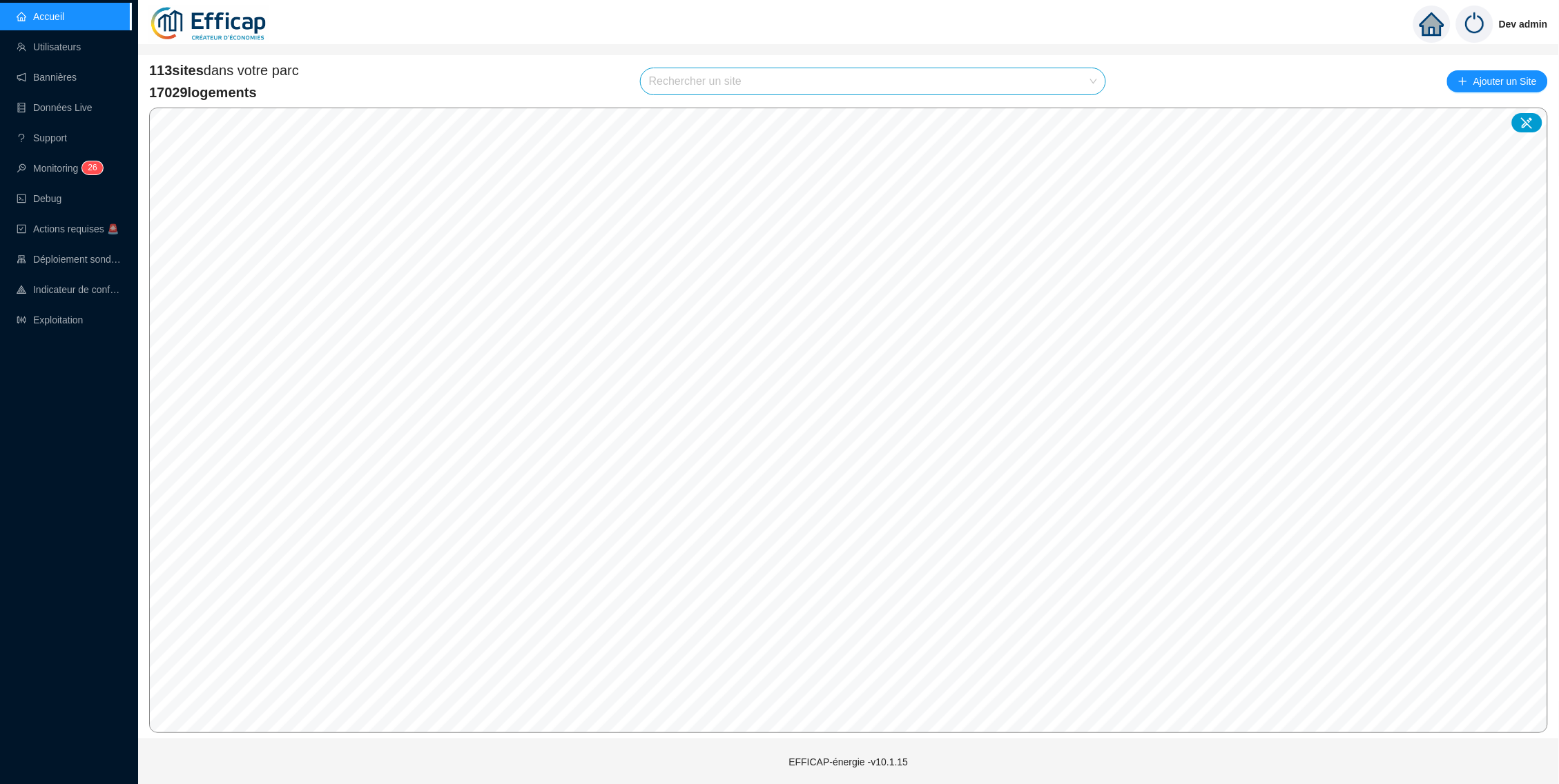
click at [863, 74] on input "search" at bounding box center [866, 81] width 436 height 27
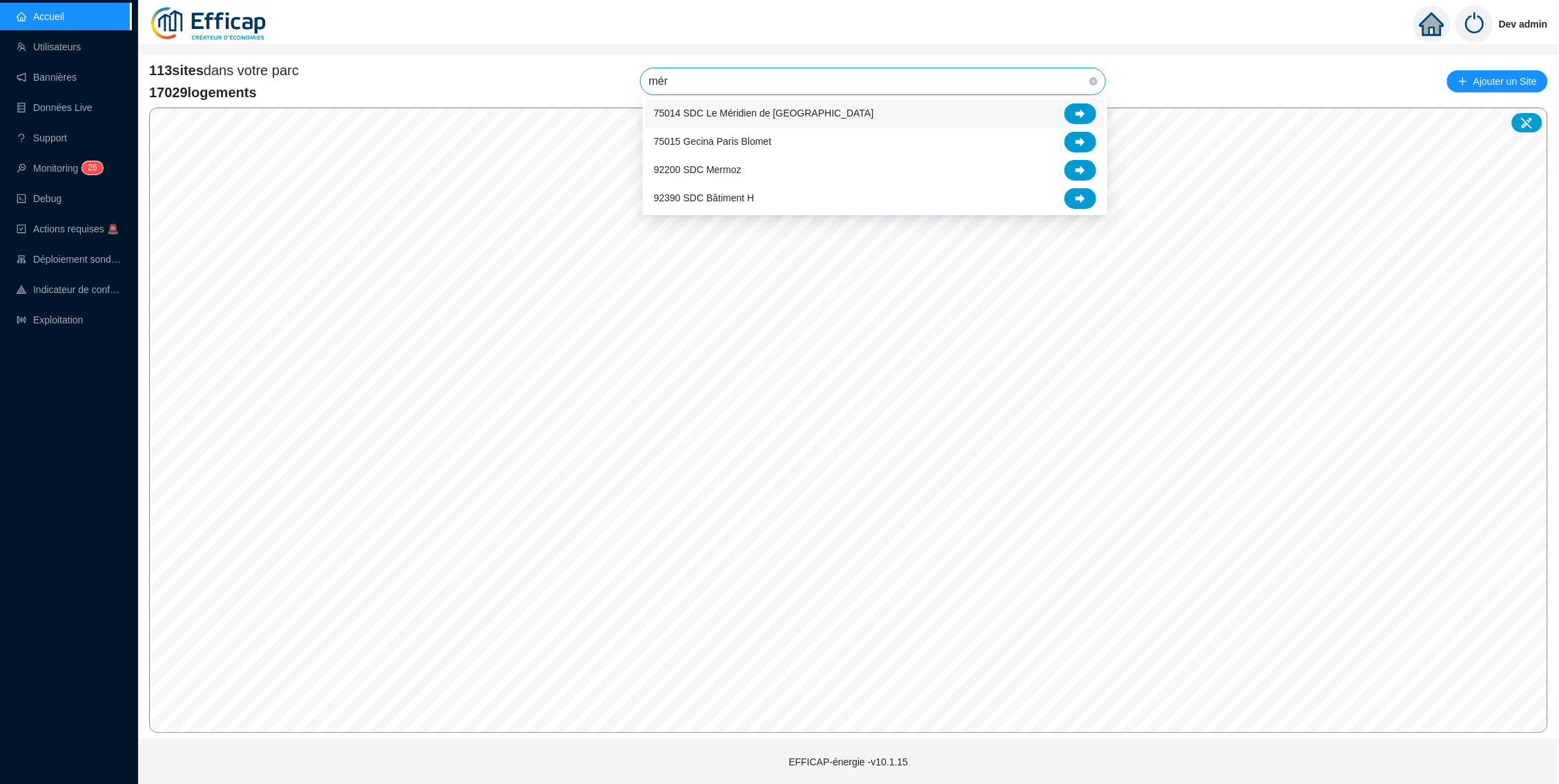
type input "méri"
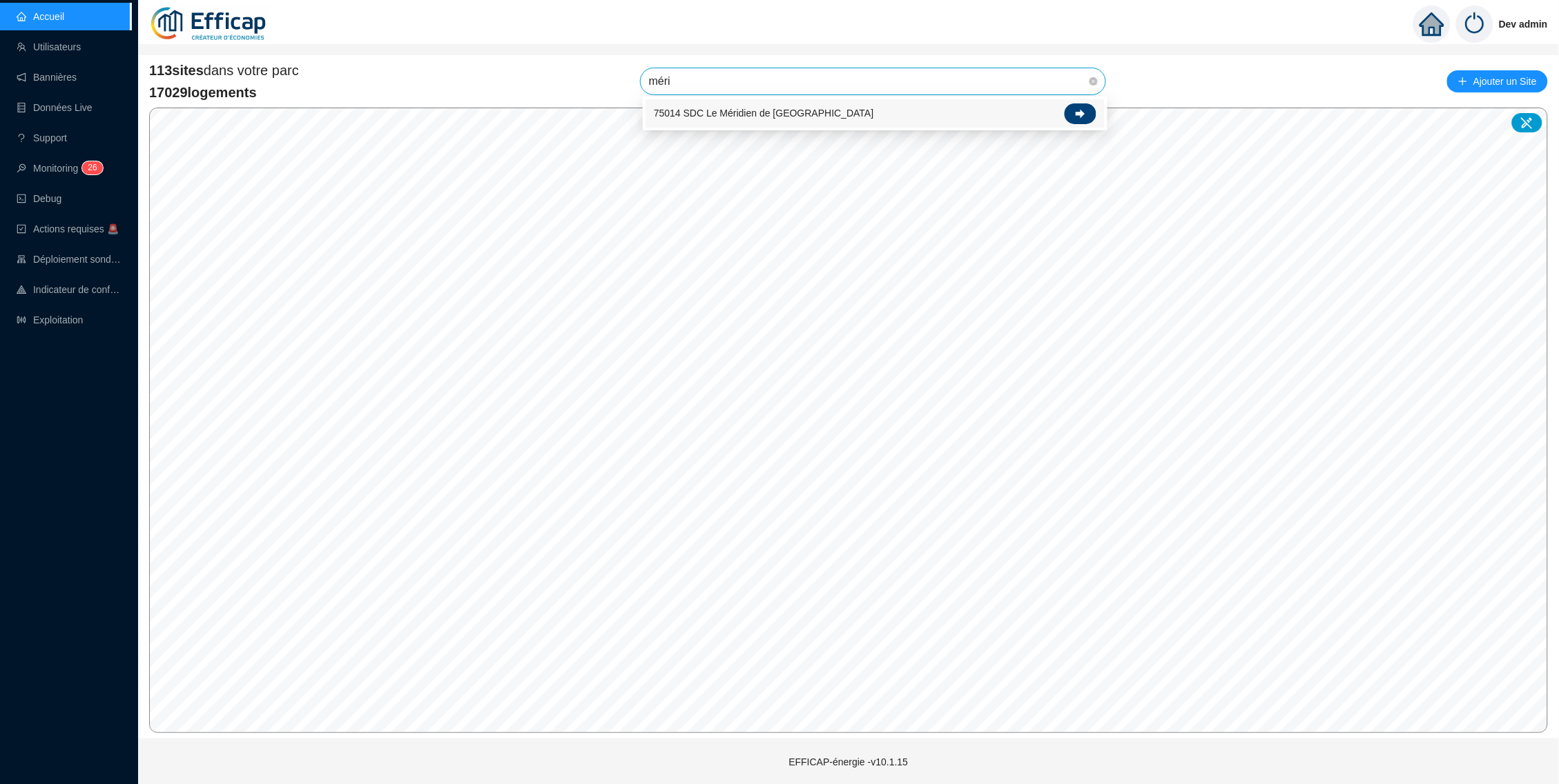
click at [1070, 116] on div at bounding box center [1080, 113] width 32 height 21
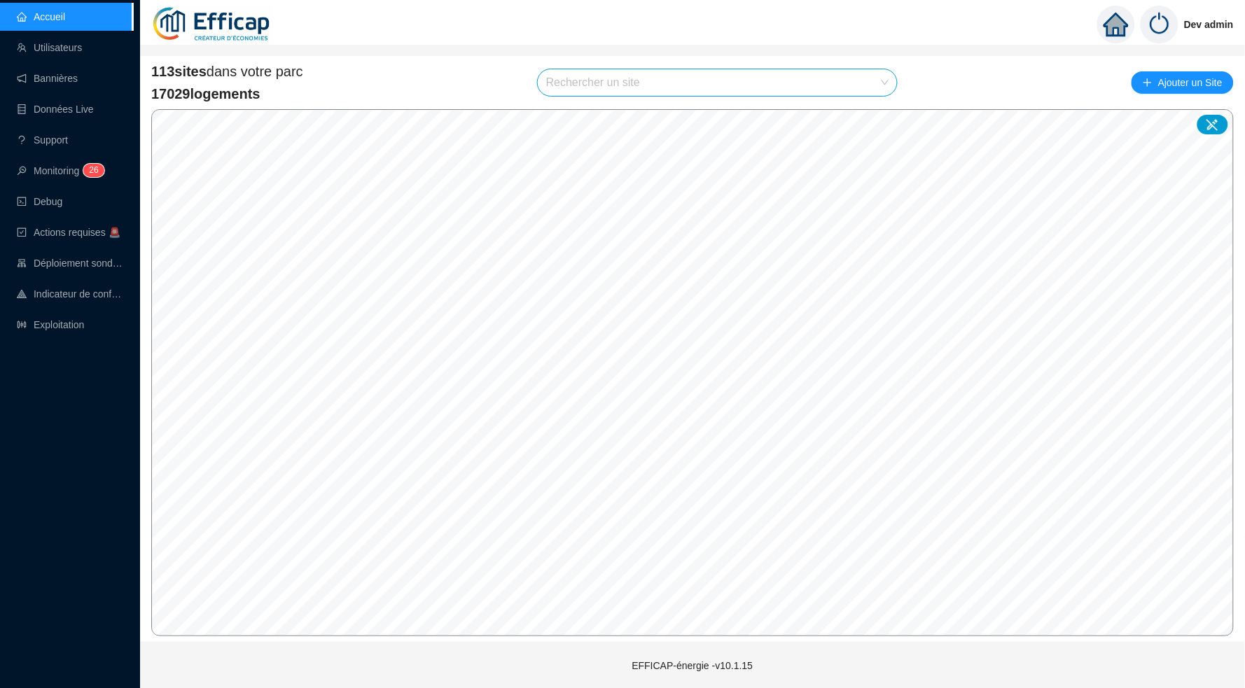
click at [852, 85] on input "search" at bounding box center [711, 82] width 330 height 27
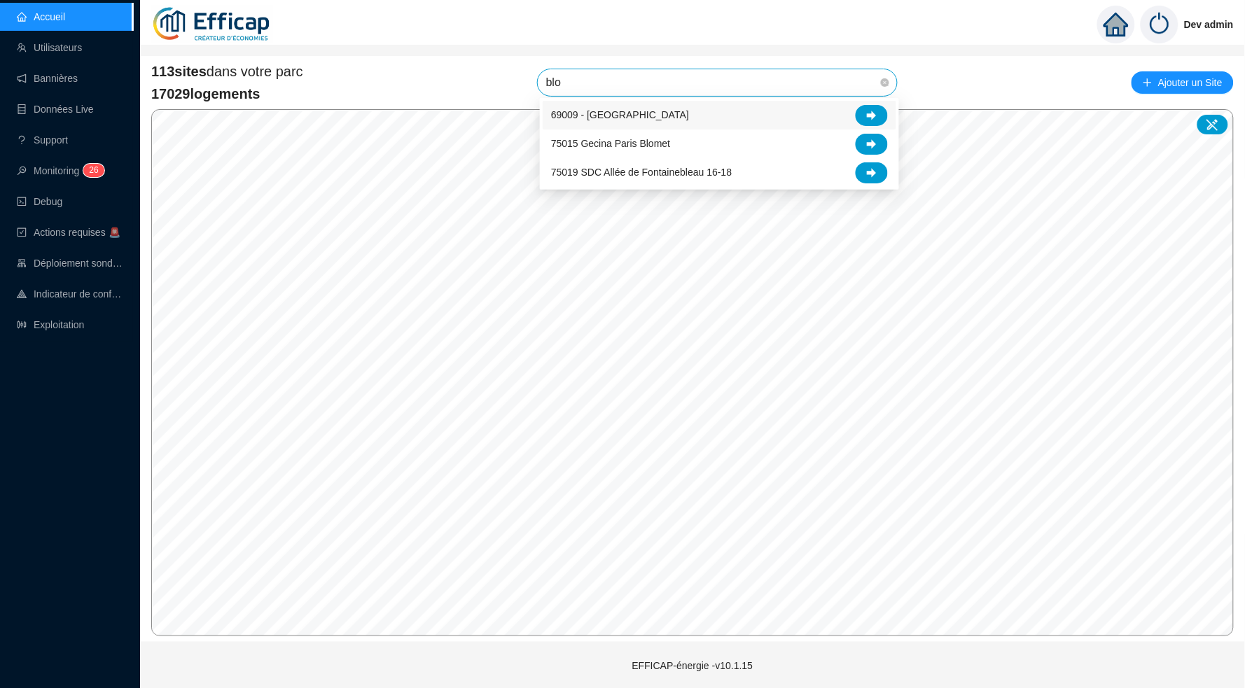
type input "blom"
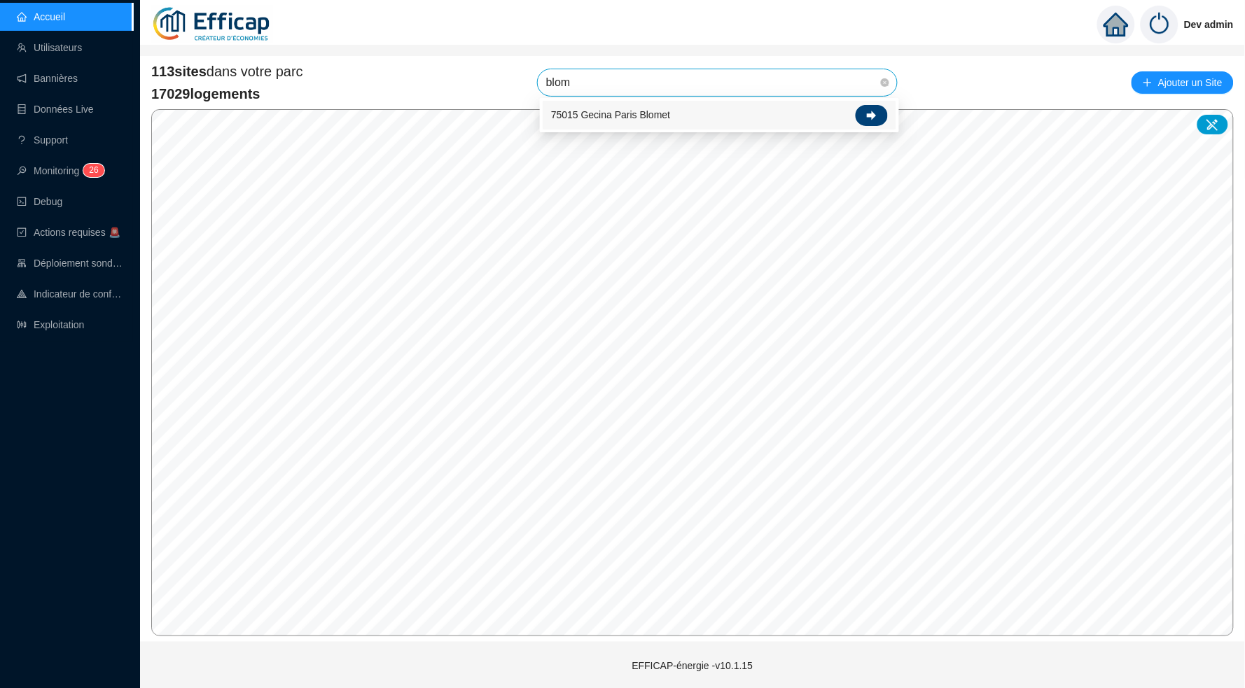
click at [872, 108] on div at bounding box center [872, 115] width 32 height 21
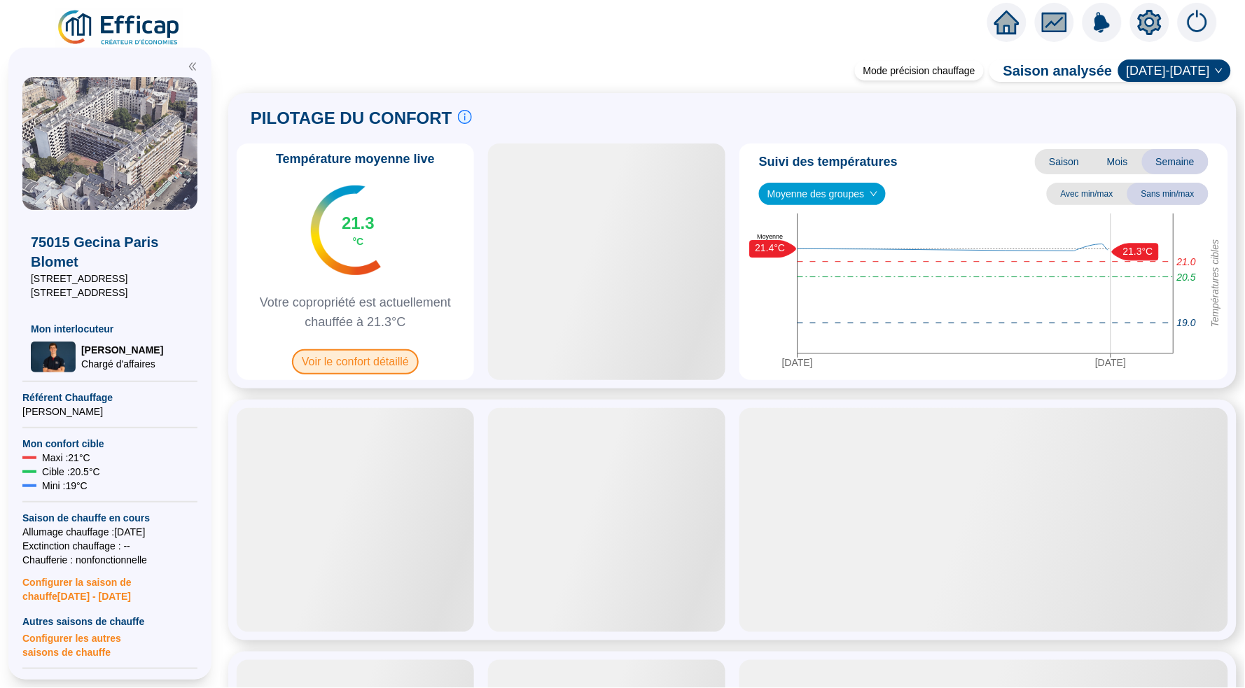
click at [390, 366] on span "Voir le confort détaillé" at bounding box center [355, 362] width 127 height 25
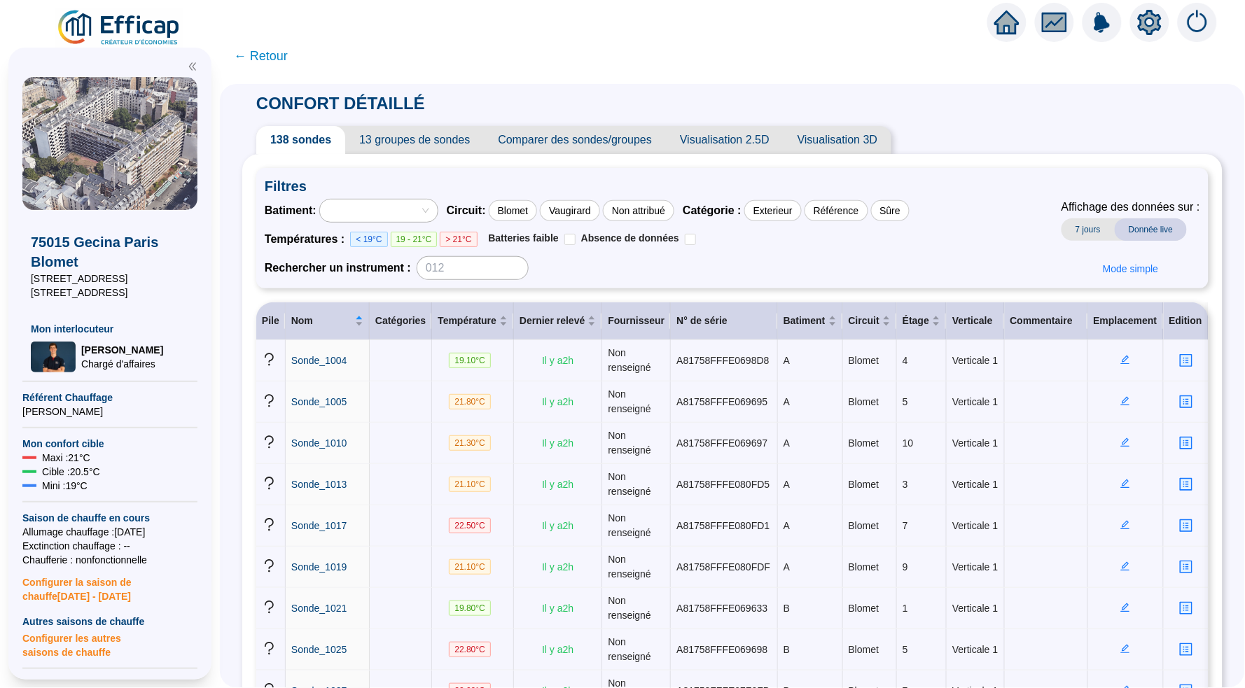
click at [130, 39] on div "75015 Gecina Paris Blomet 332 rue de Vaugirard 161 rue Blomet Mon interlocuteur…" at bounding box center [110, 363] width 220 height 649
click at [139, 31] on img at bounding box center [119, 27] width 127 height 39
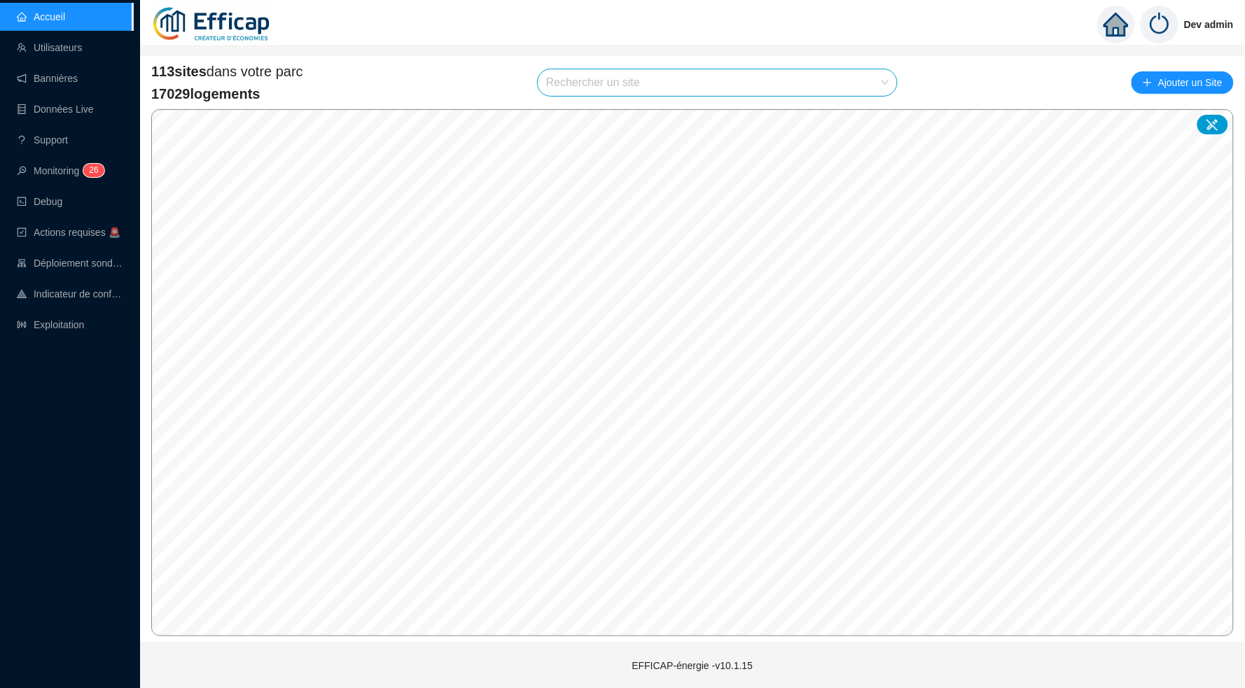
click at [602, 78] on input "search" at bounding box center [711, 82] width 330 height 27
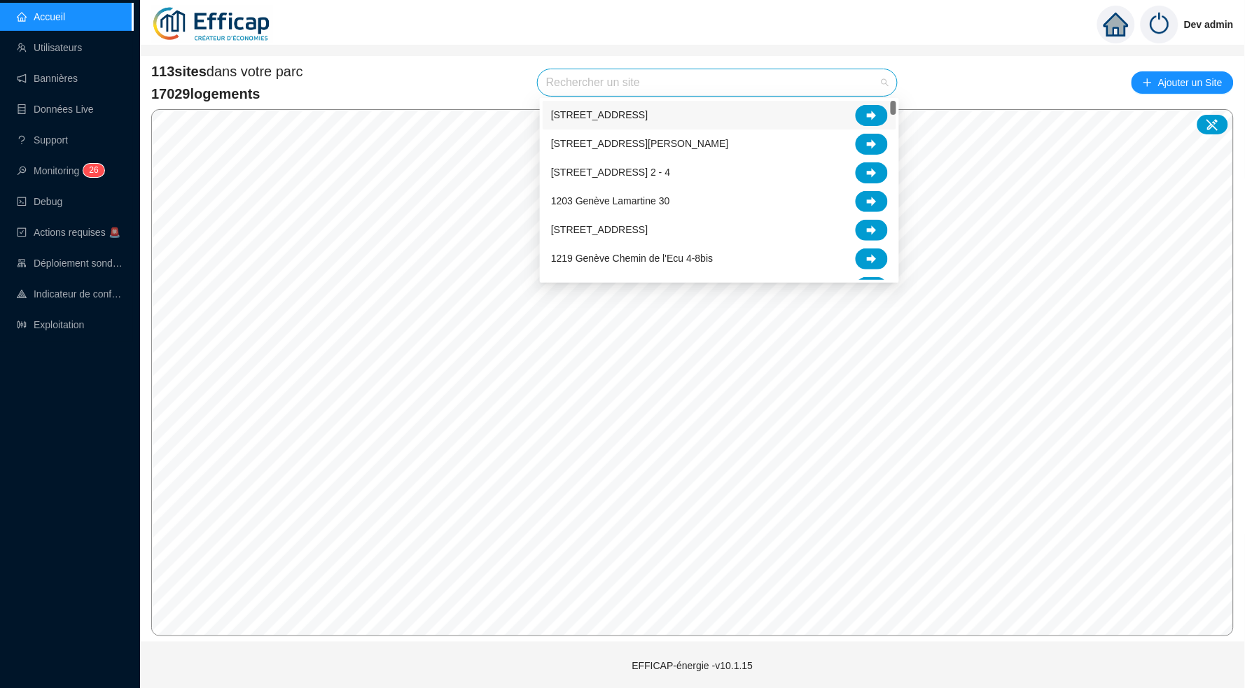
type input "m"
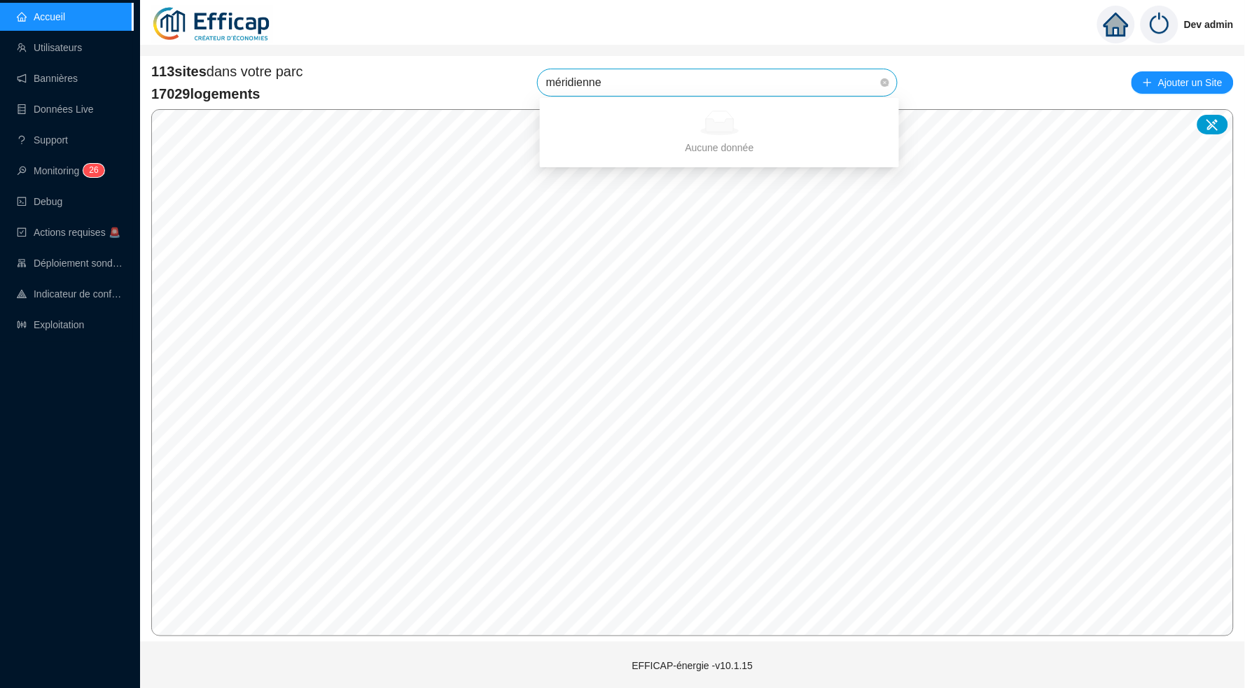
click at [872, 116] on div "Aucune donnée" at bounding box center [720, 123] width 326 height 25
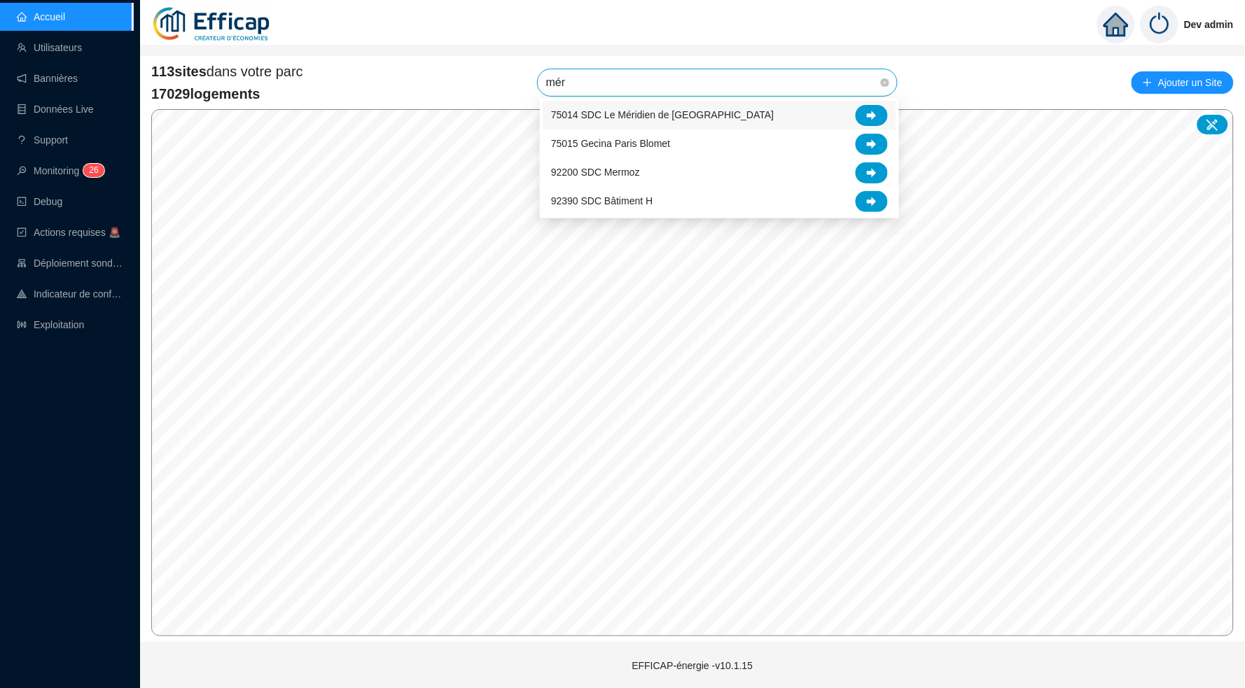
type input "méri"
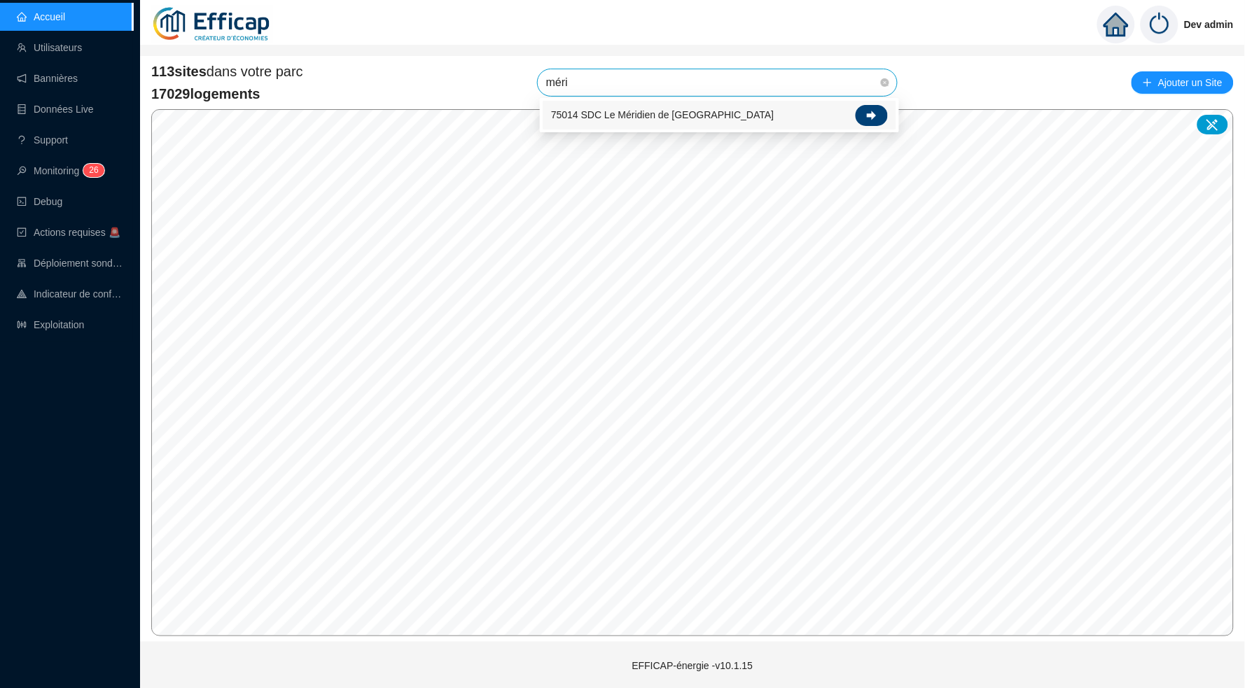
click at [861, 111] on div at bounding box center [872, 115] width 32 height 21
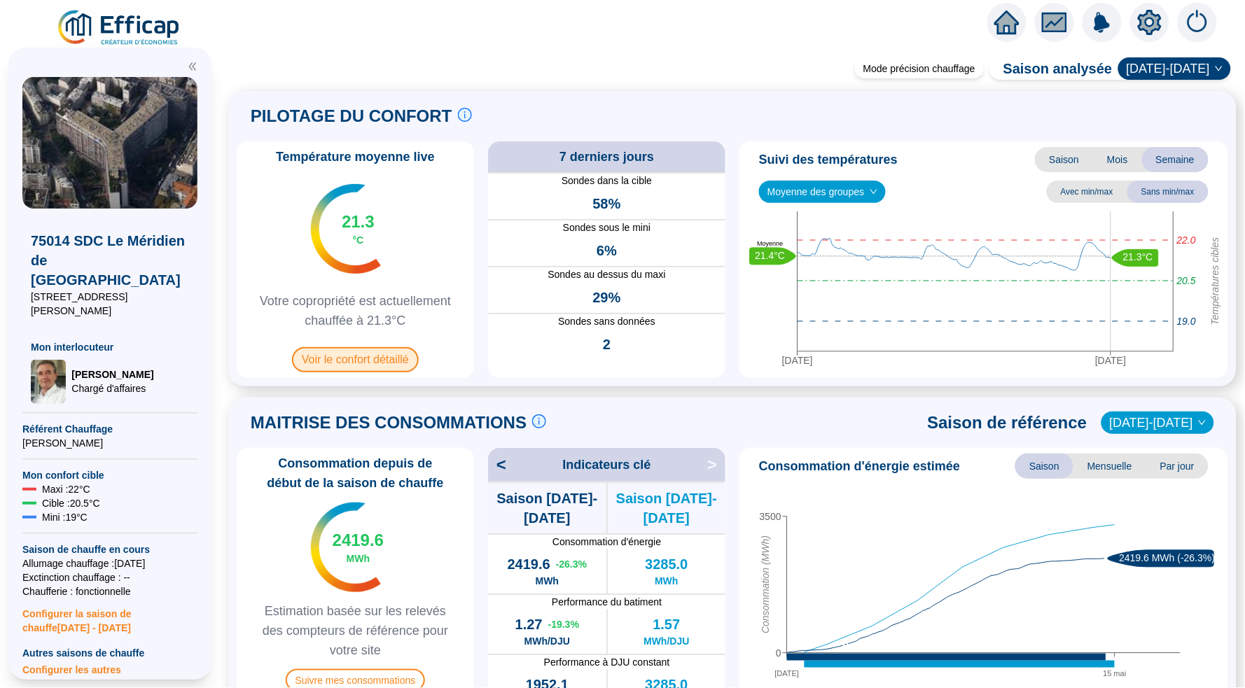
click at [372, 357] on span "Voir le confort détaillé" at bounding box center [355, 359] width 127 height 25
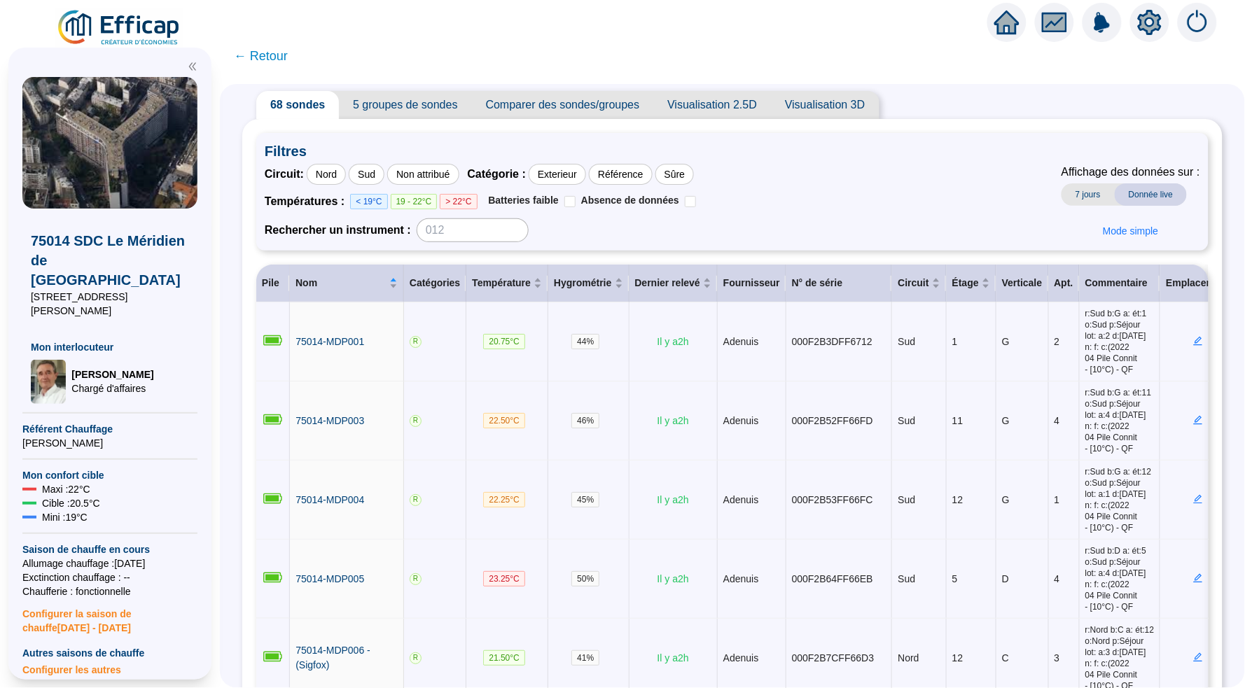
scroll to position [34, 0]
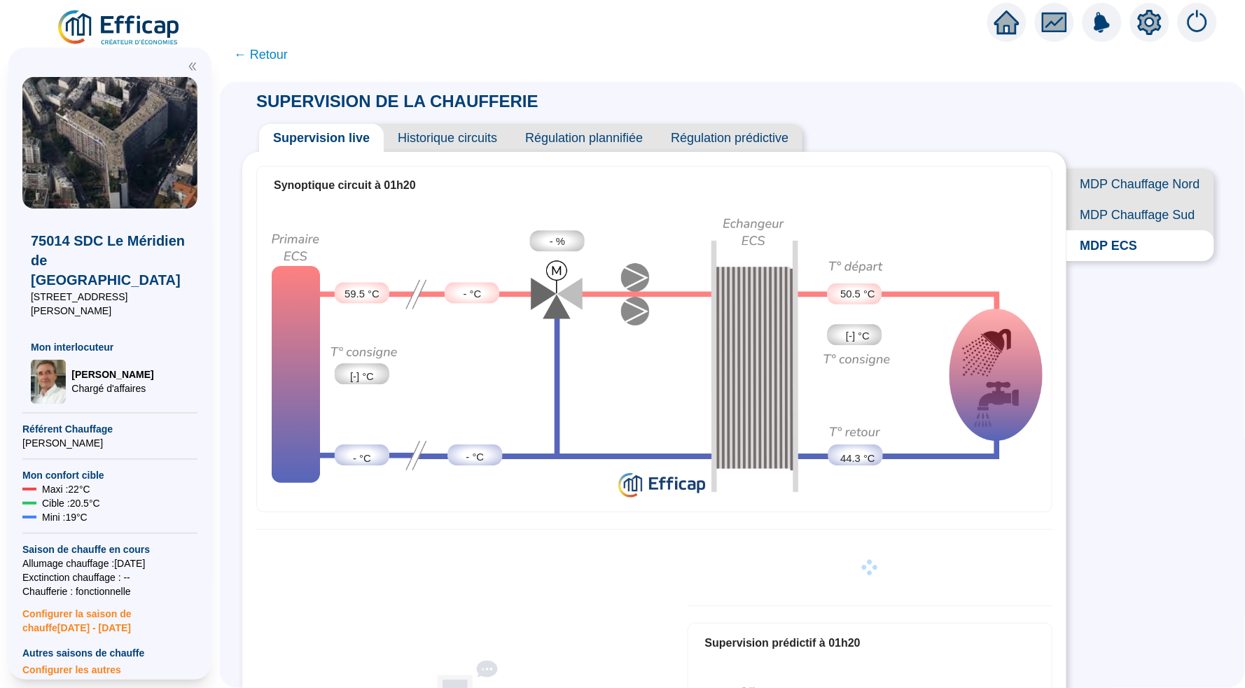
click at [483, 151] on span "Historique circuits" at bounding box center [447, 138] width 127 height 28
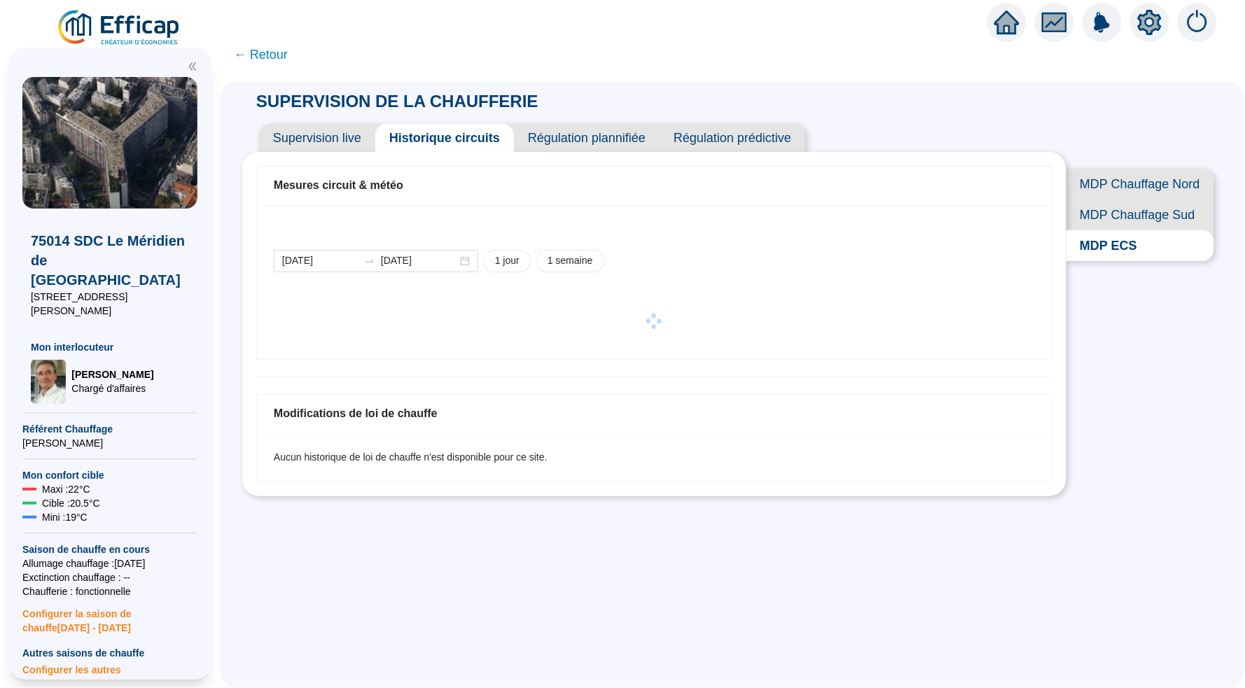
click at [1130, 179] on span "MDP Chauffage Nord" at bounding box center [1141, 184] width 148 height 31
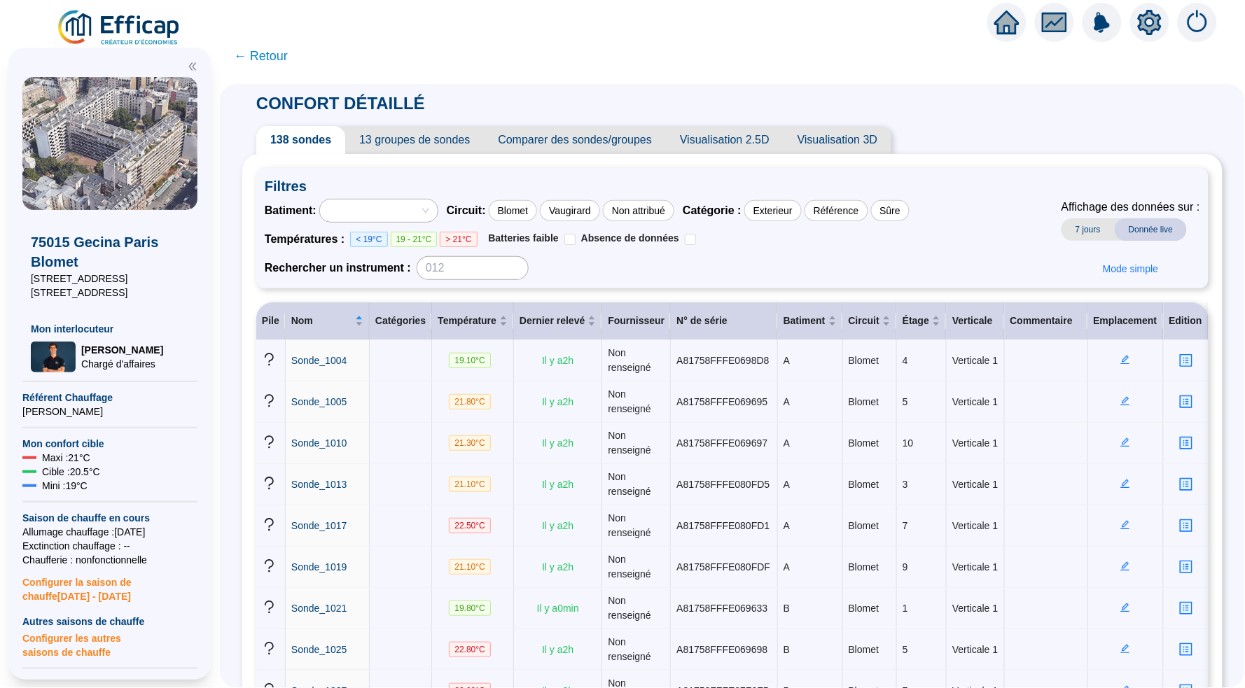
scroll to position [152, 0]
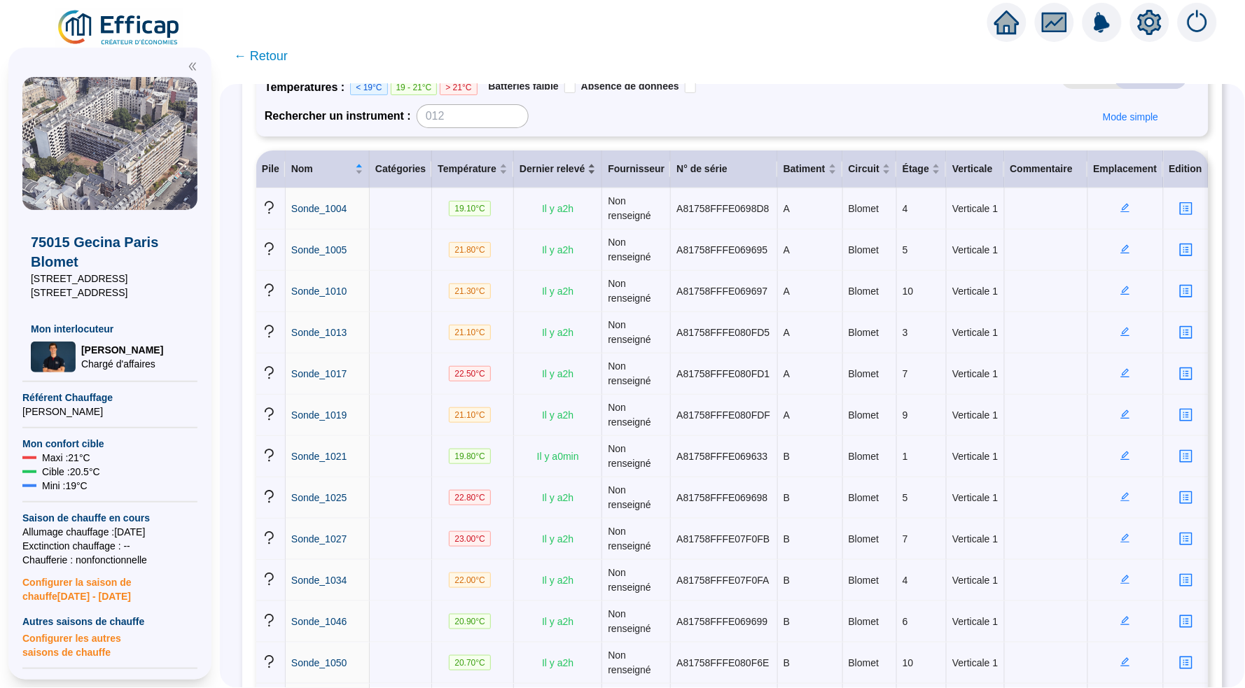
click at [570, 162] on span "Dernier relevé" at bounding box center [552, 169] width 65 height 15
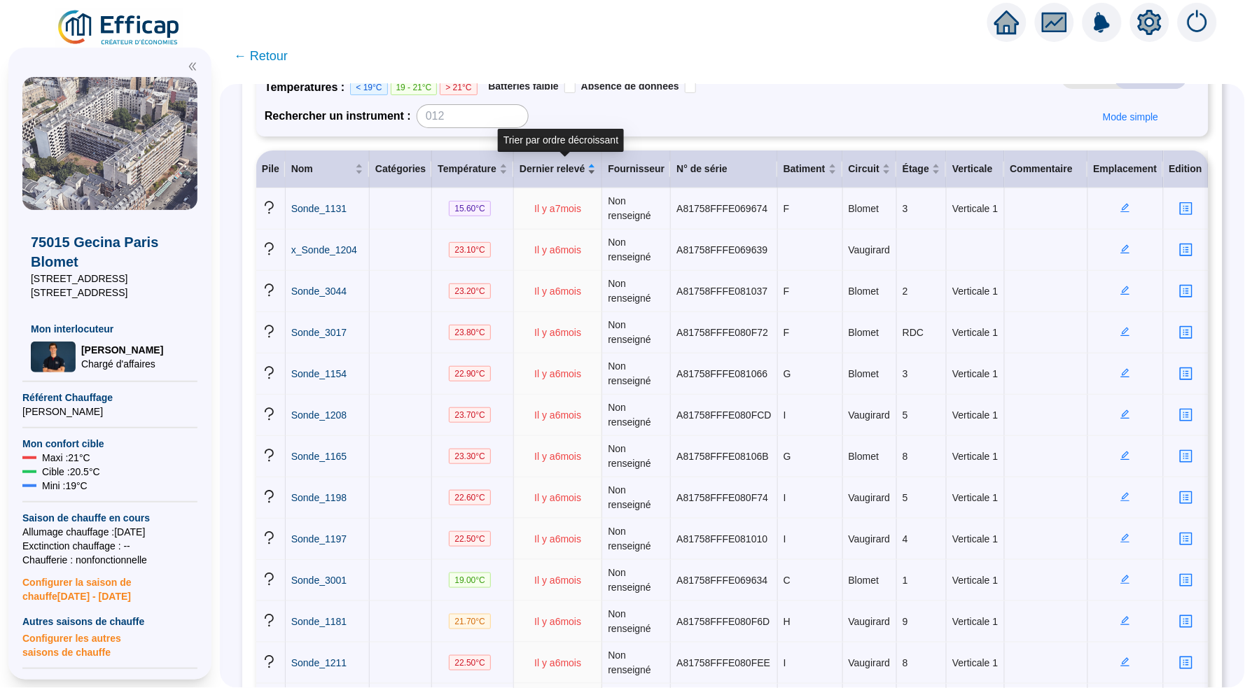
click at [570, 162] on span "Dernier relevé" at bounding box center [552, 169] width 65 height 15
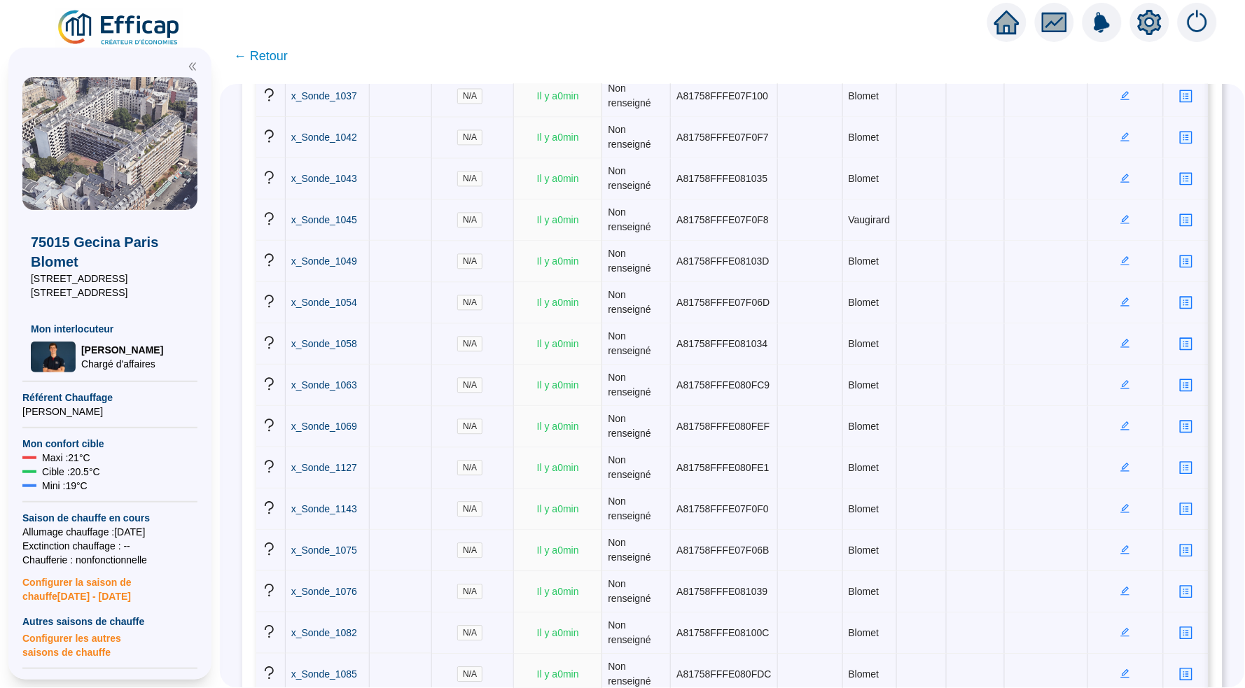
scroll to position [721, 0]
click at [118, 27] on img at bounding box center [119, 27] width 127 height 39
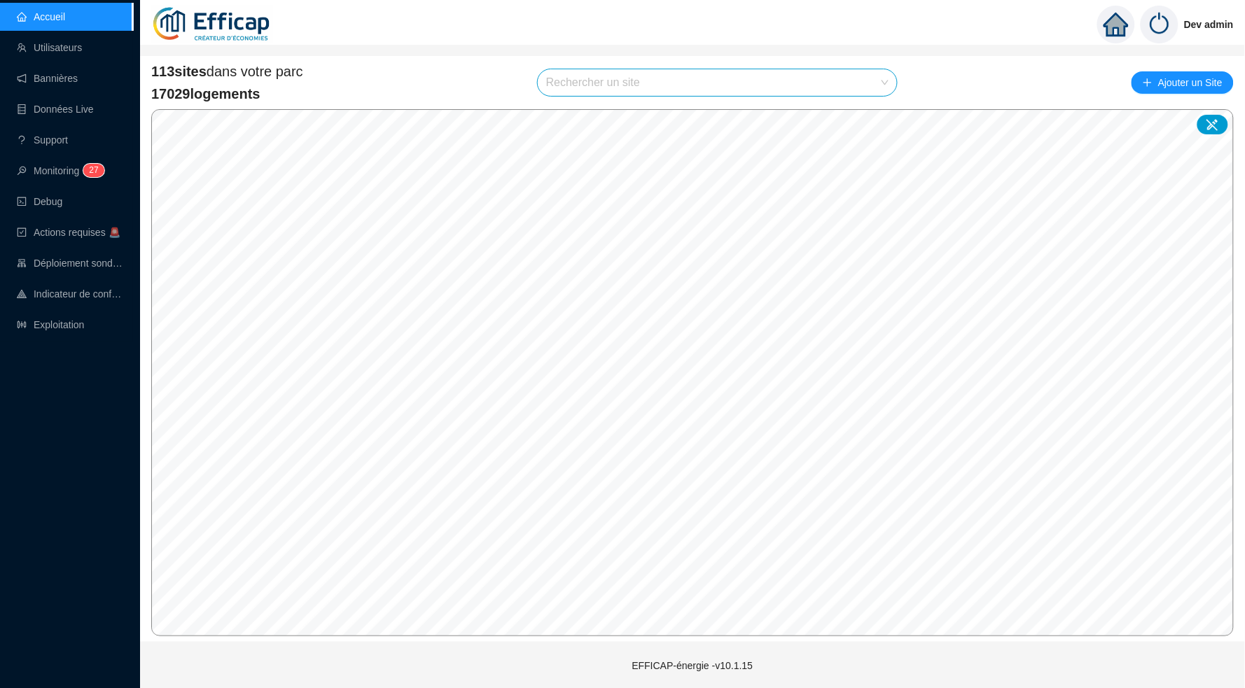
click at [826, 83] on input "search" at bounding box center [711, 82] width 330 height 27
type input "albert"
click at [867, 116] on icon at bounding box center [872, 116] width 10 height 10
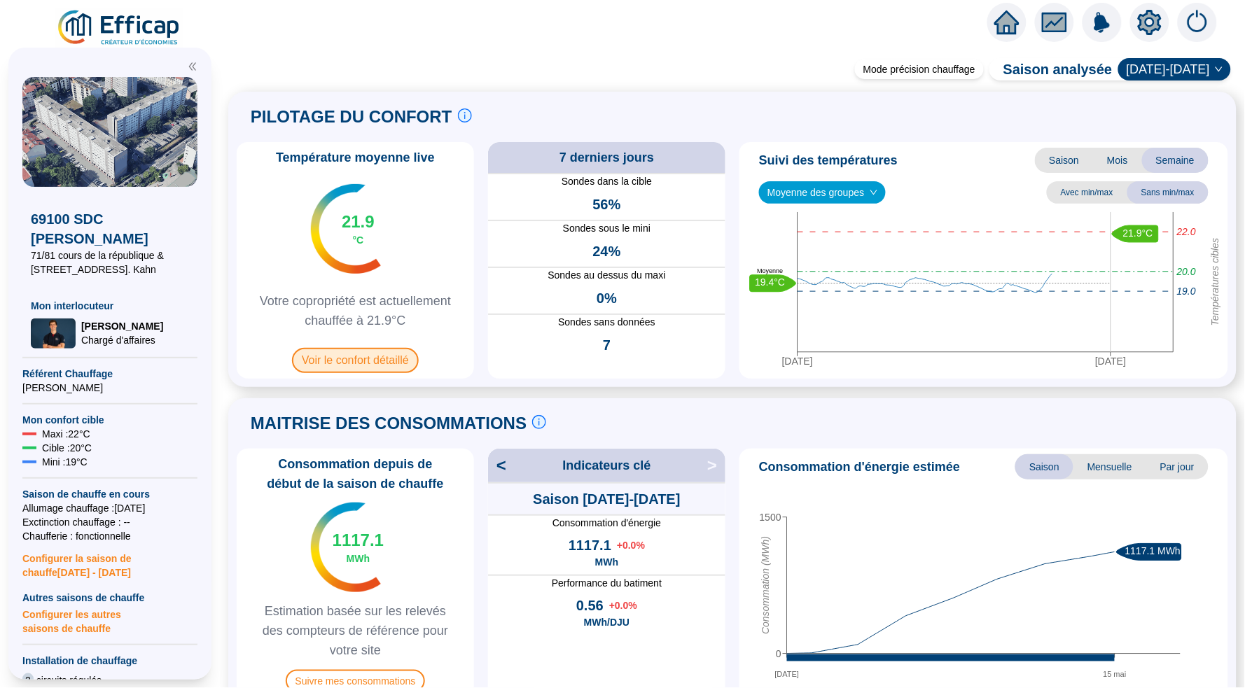
click at [355, 356] on span "Voir le confort détaillé" at bounding box center [355, 360] width 127 height 25
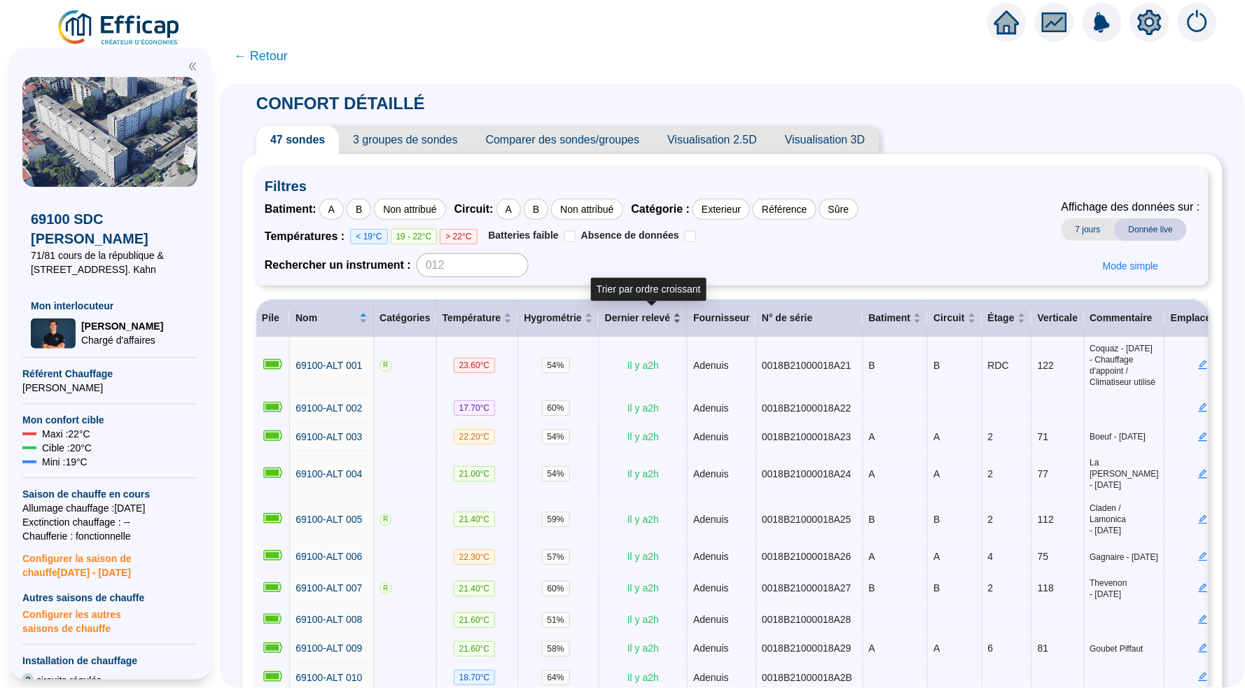
click at [665, 312] on span "Dernier relevé" at bounding box center [637, 318] width 65 height 15
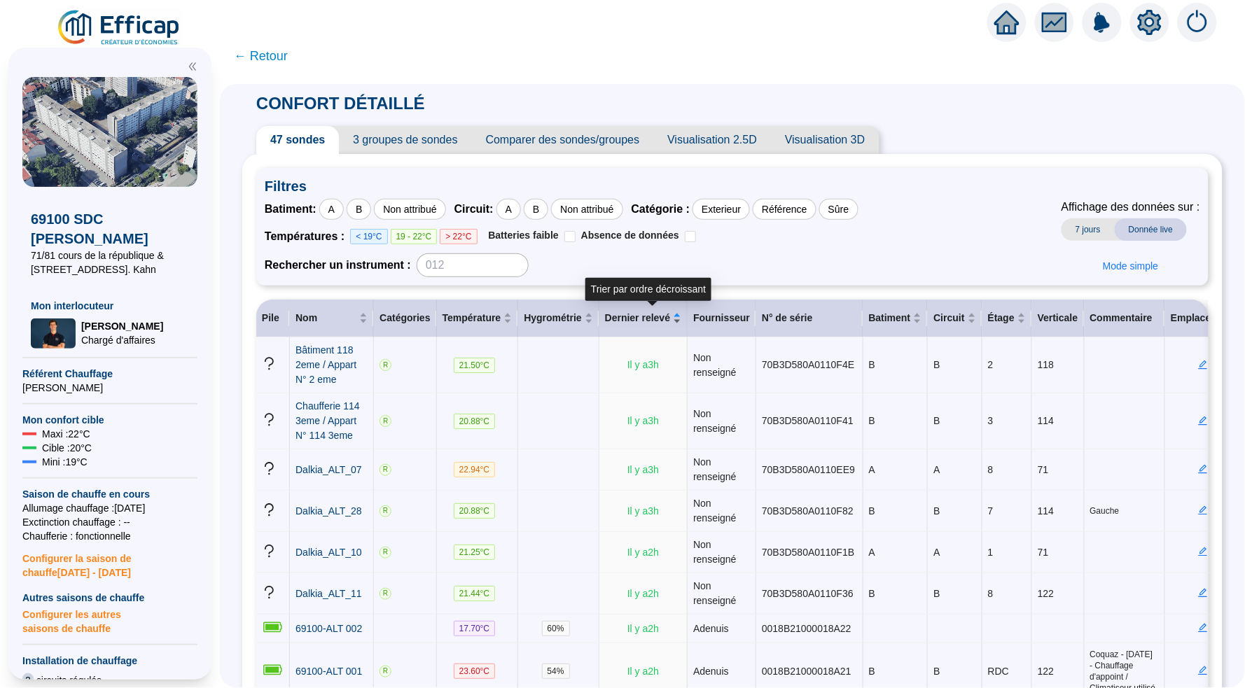
click at [665, 312] on span "Dernier relevé" at bounding box center [637, 318] width 65 height 15
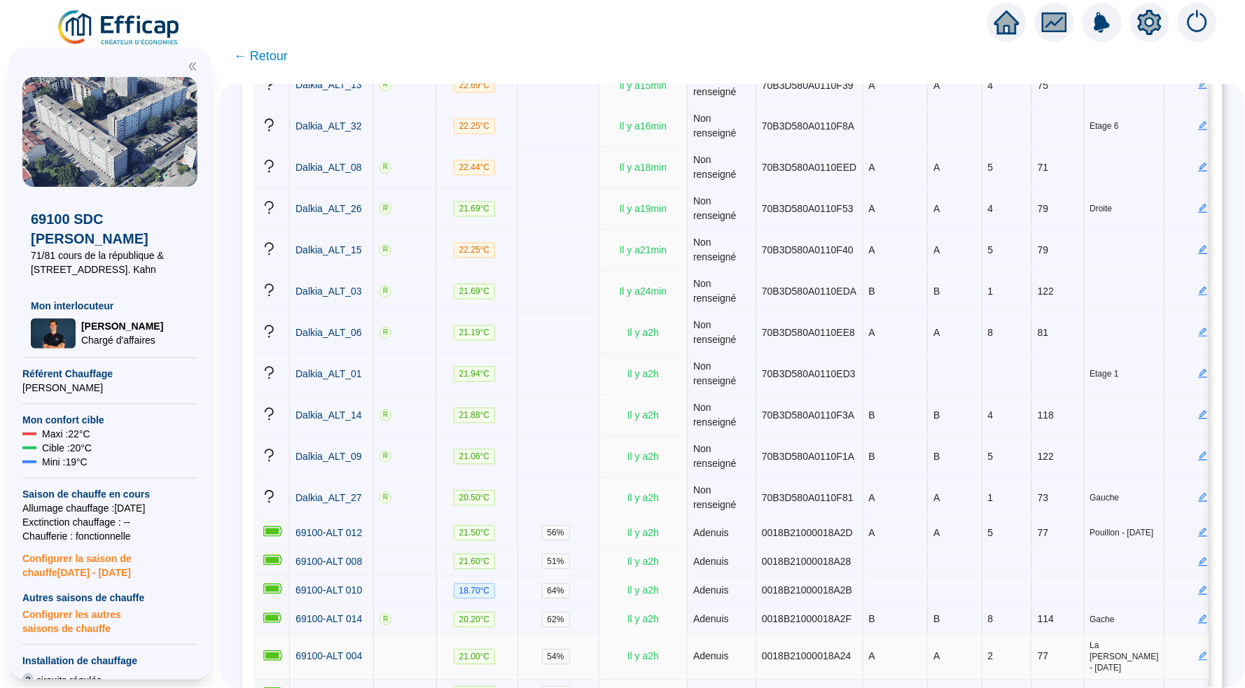
scroll to position [790, 0]
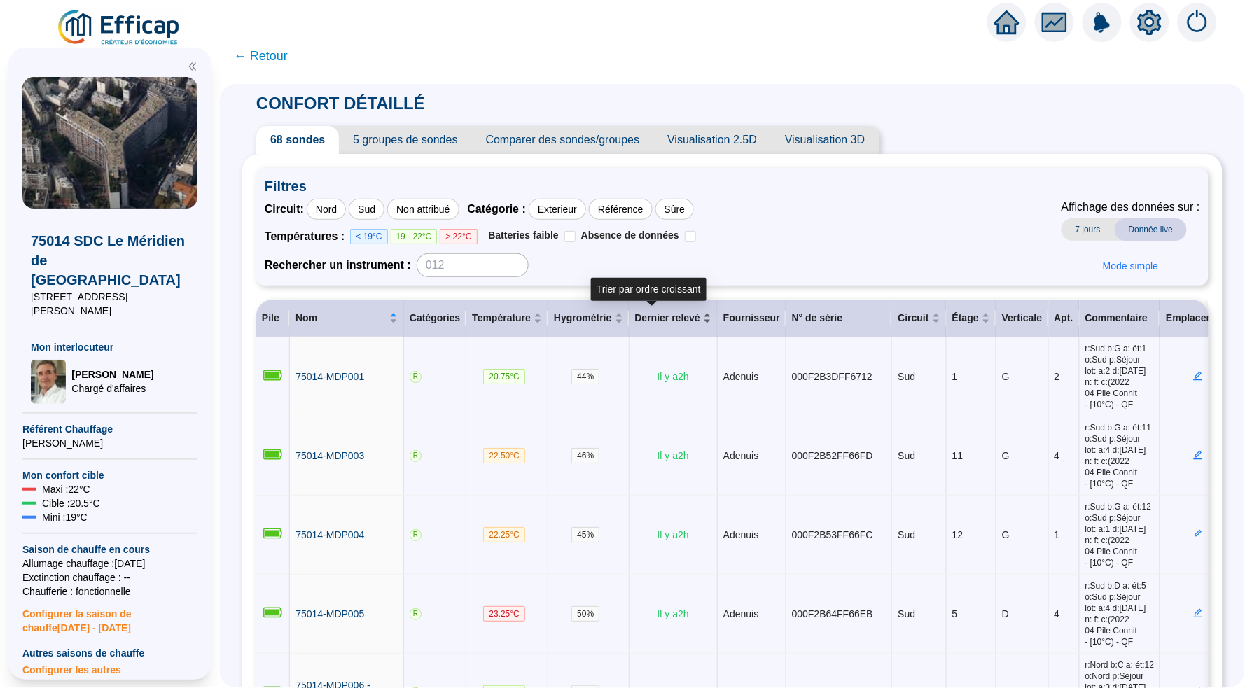
click at [646, 311] on span "Dernier relevé" at bounding box center [667, 318] width 65 height 15
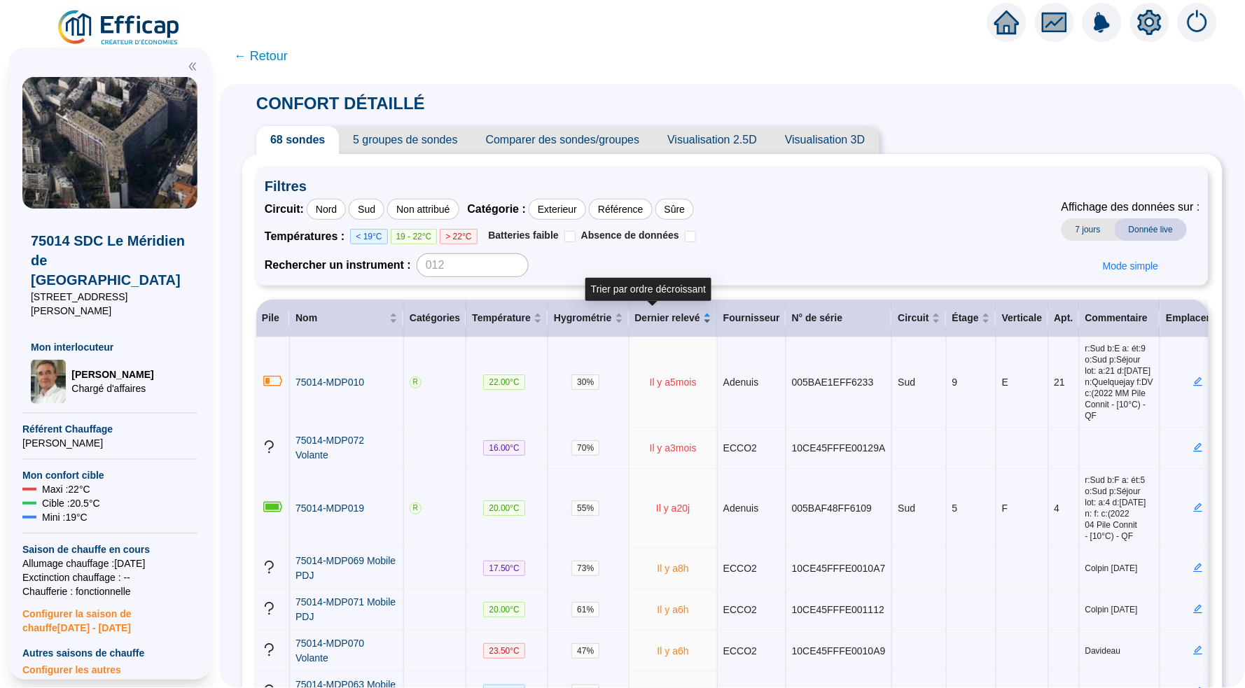
click at [646, 311] on span "Dernier relevé" at bounding box center [667, 318] width 65 height 15
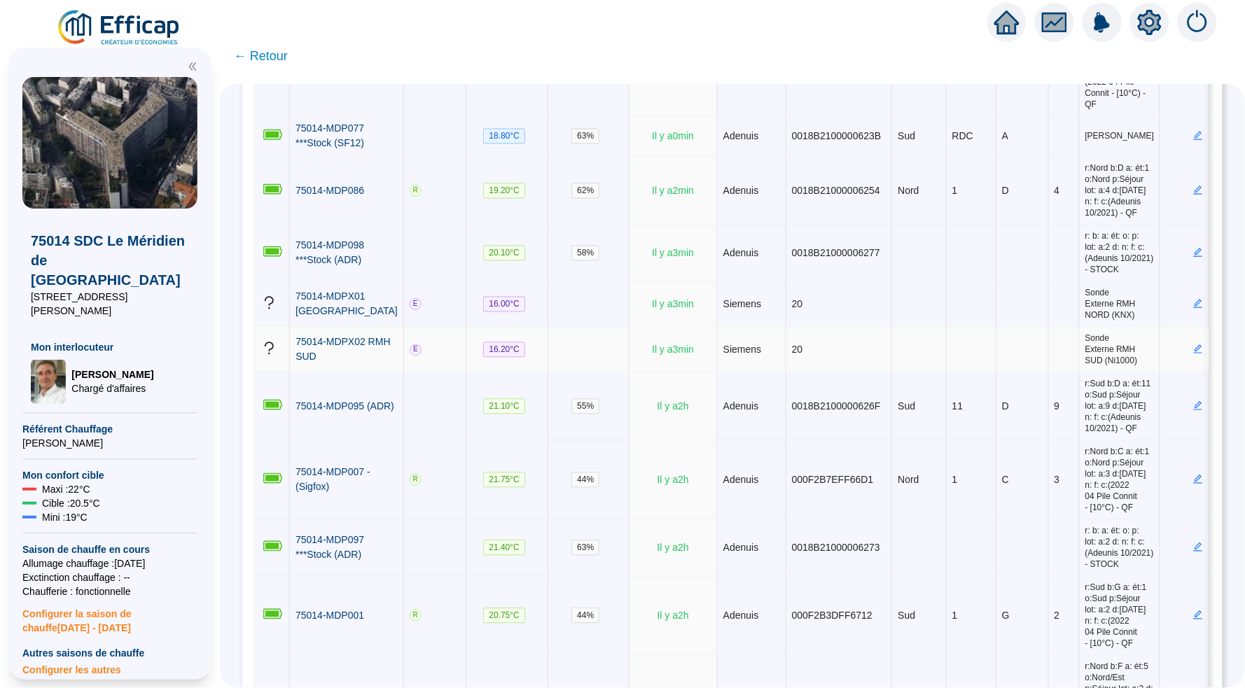
scroll to position [917, 0]
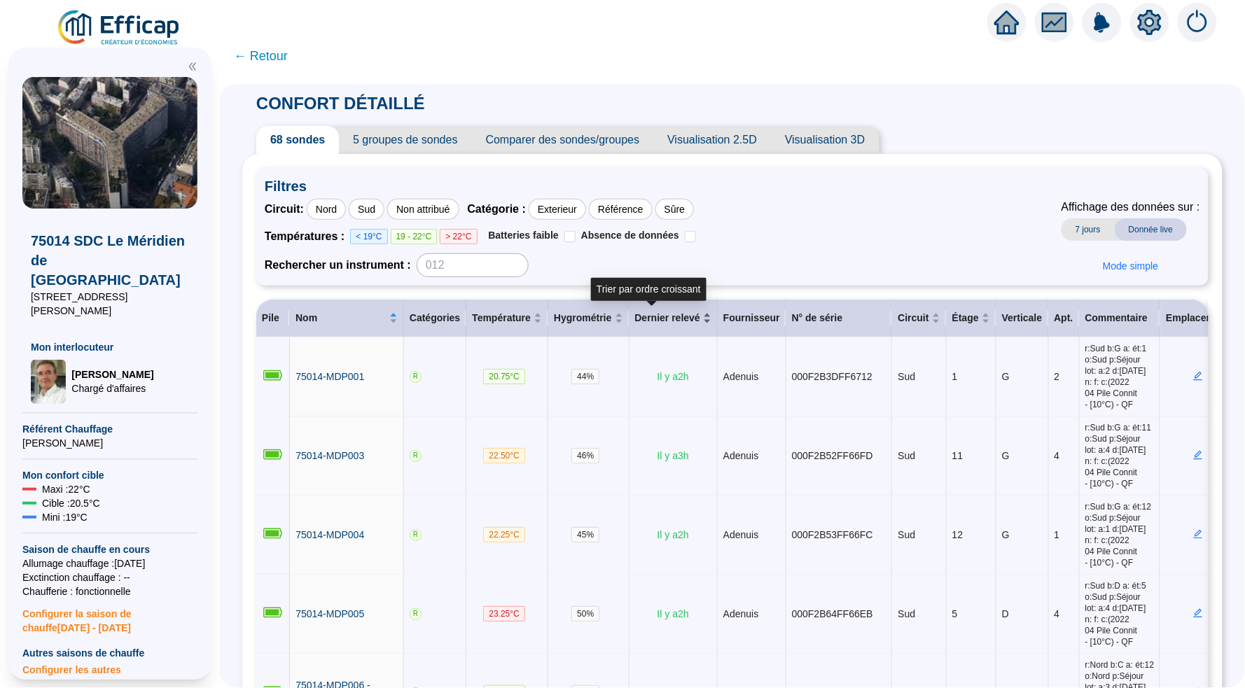
click at [653, 321] on span "Dernier relevé" at bounding box center [667, 318] width 65 height 15
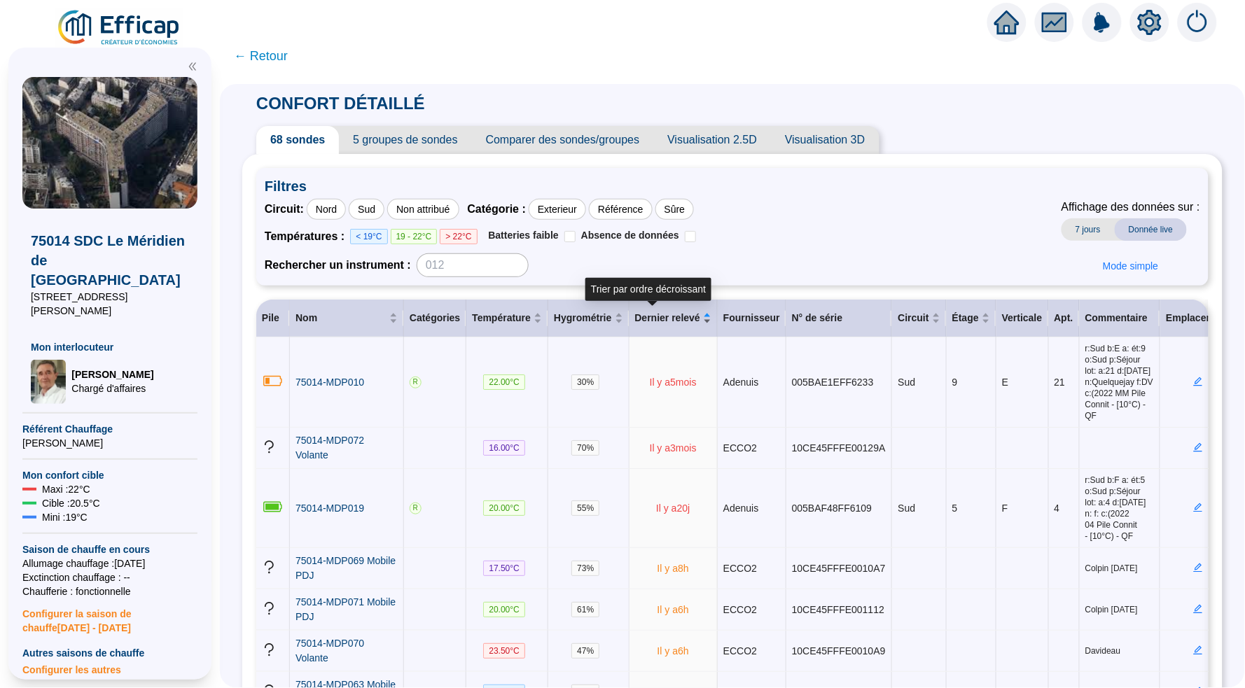
click at [653, 321] on span "Dernier relevé" at bounding box center [667, 318] width 65 height 15
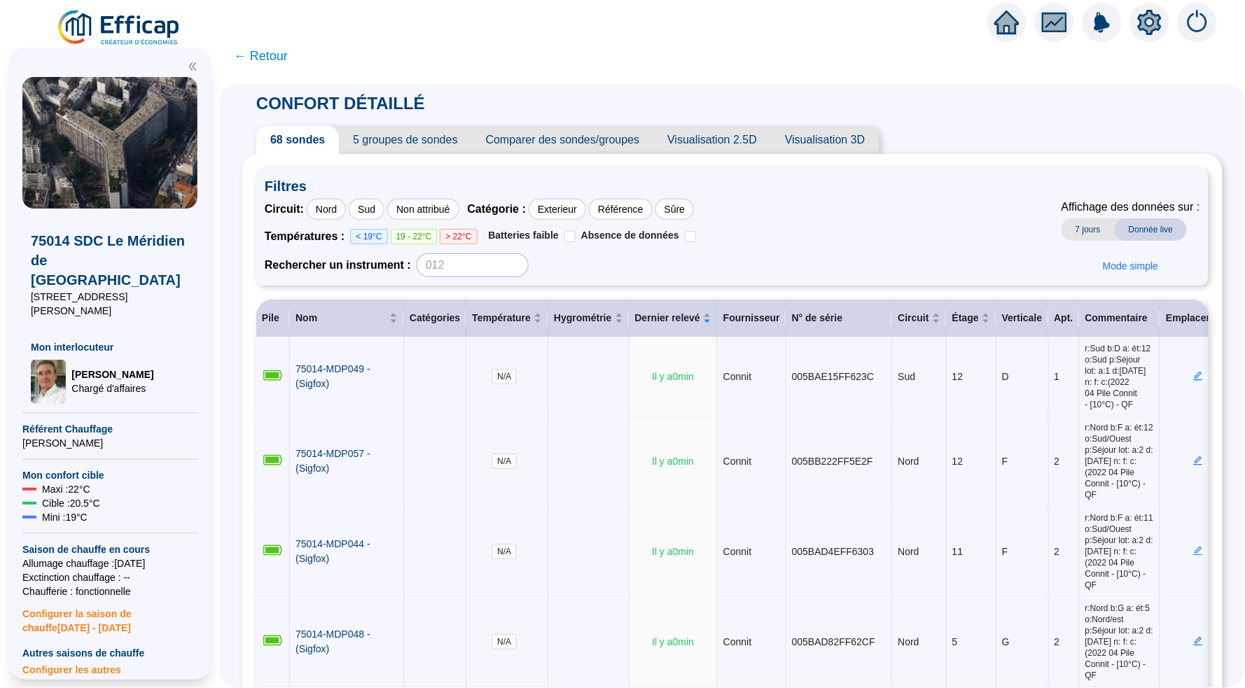
click at [118, 29] on img at bounding box center [119, 27] width 127 height 39
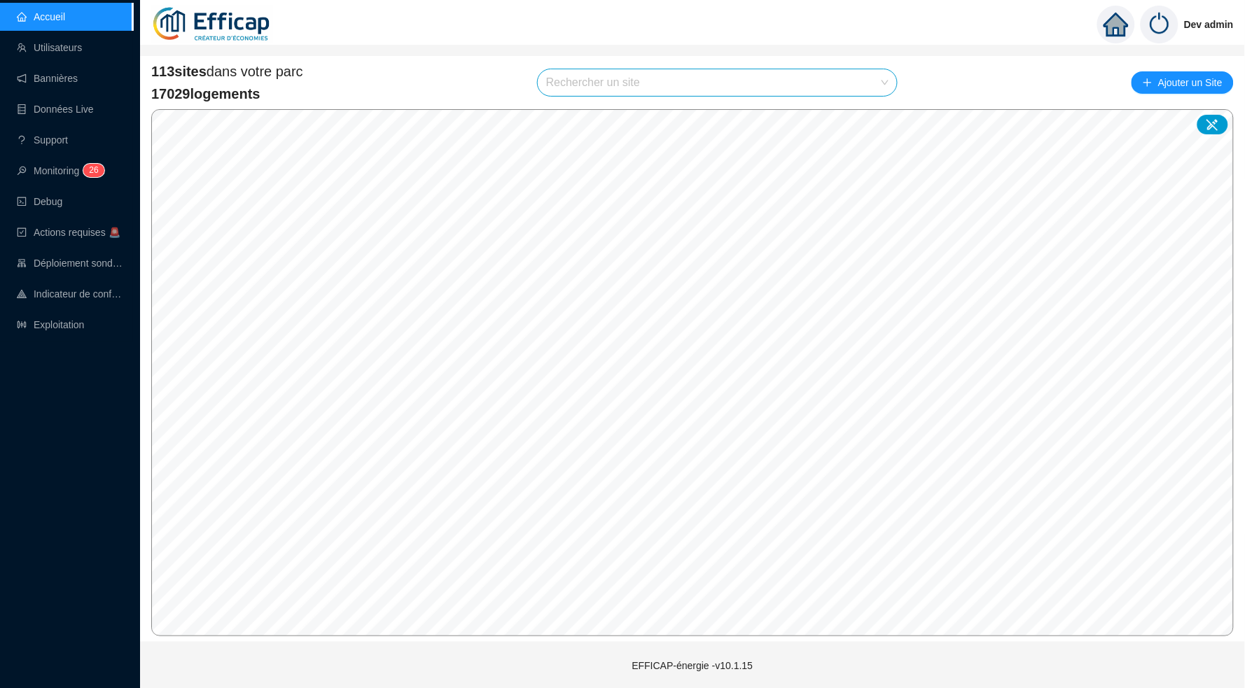
click at [724, 81] on input "search" at bounding box center [711, 82] width 330 height 27
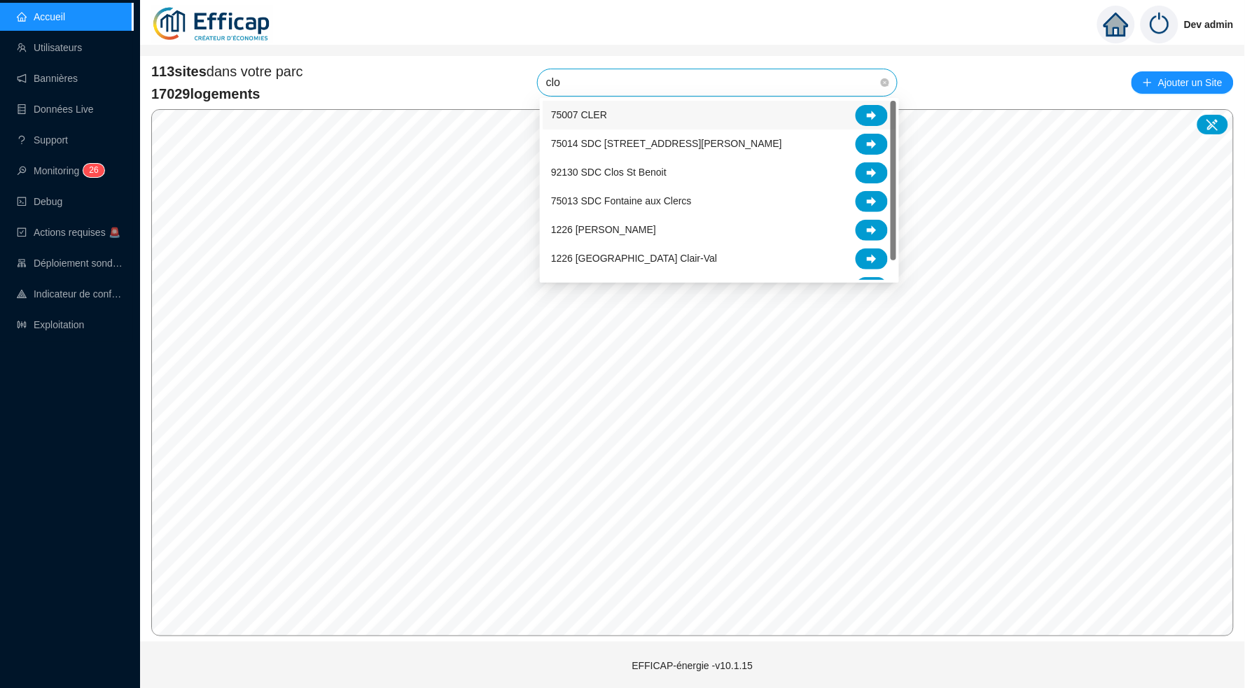
type input "clos"
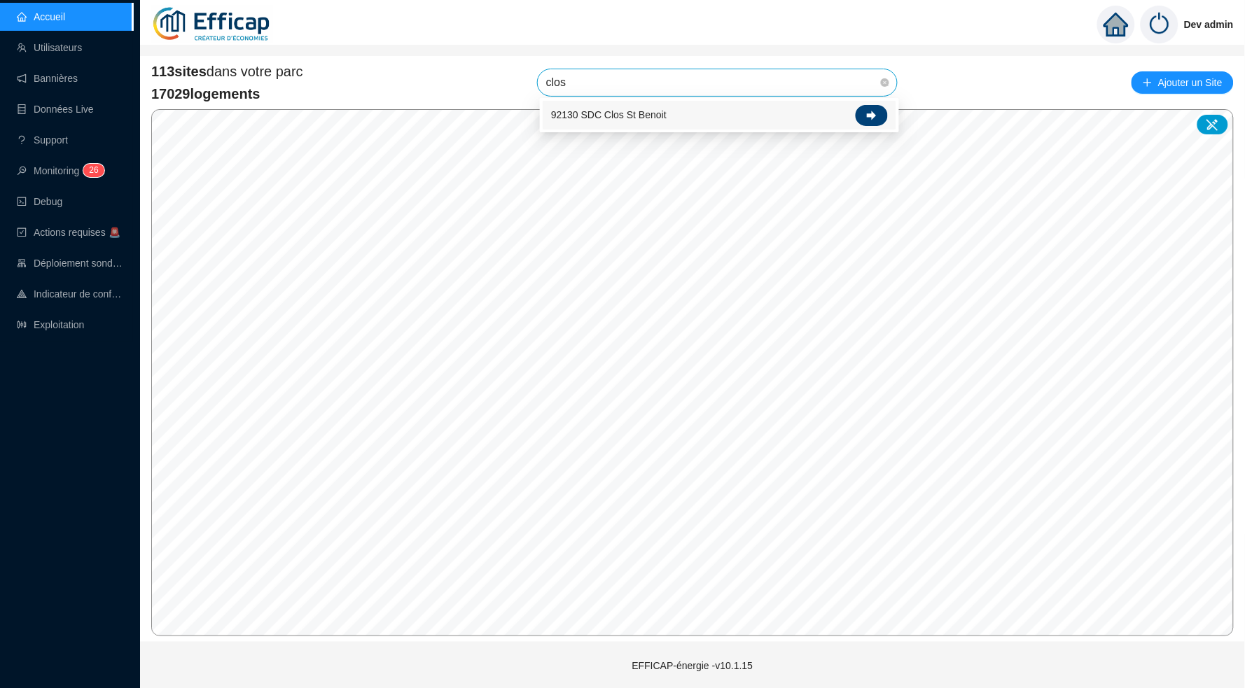
click at [876, 109] on div at bounding box center [872, 115] width 32 height 21
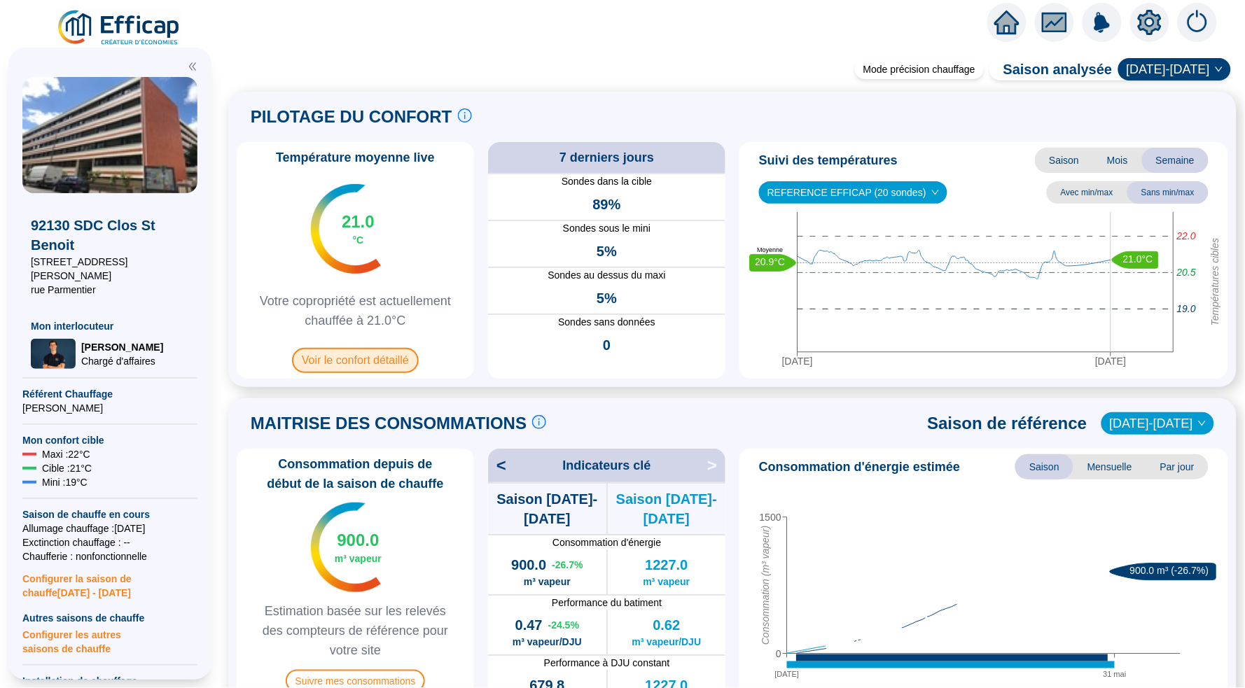
click at [355, 353] on span "Voir le confort détaillé" at bounding box center [355, 360] width 127 height 25
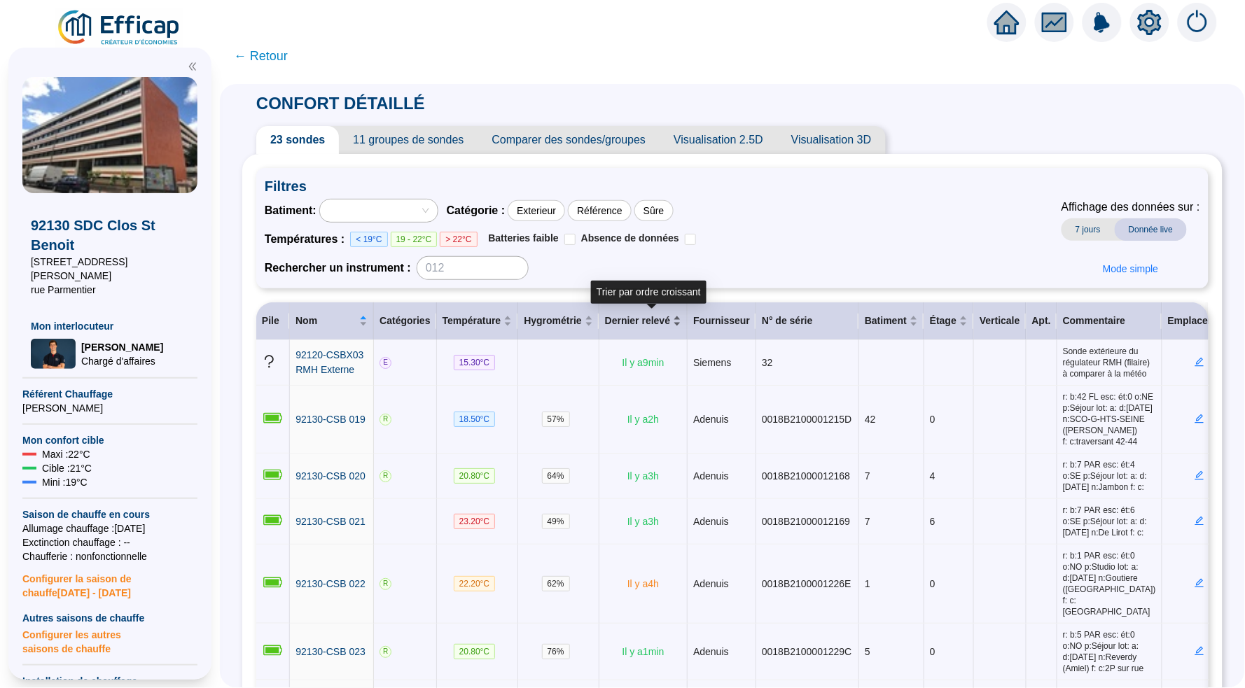
click at [643, 319] on span "Dernier relevé" at bounding box center [637, 321] width 65 height 15
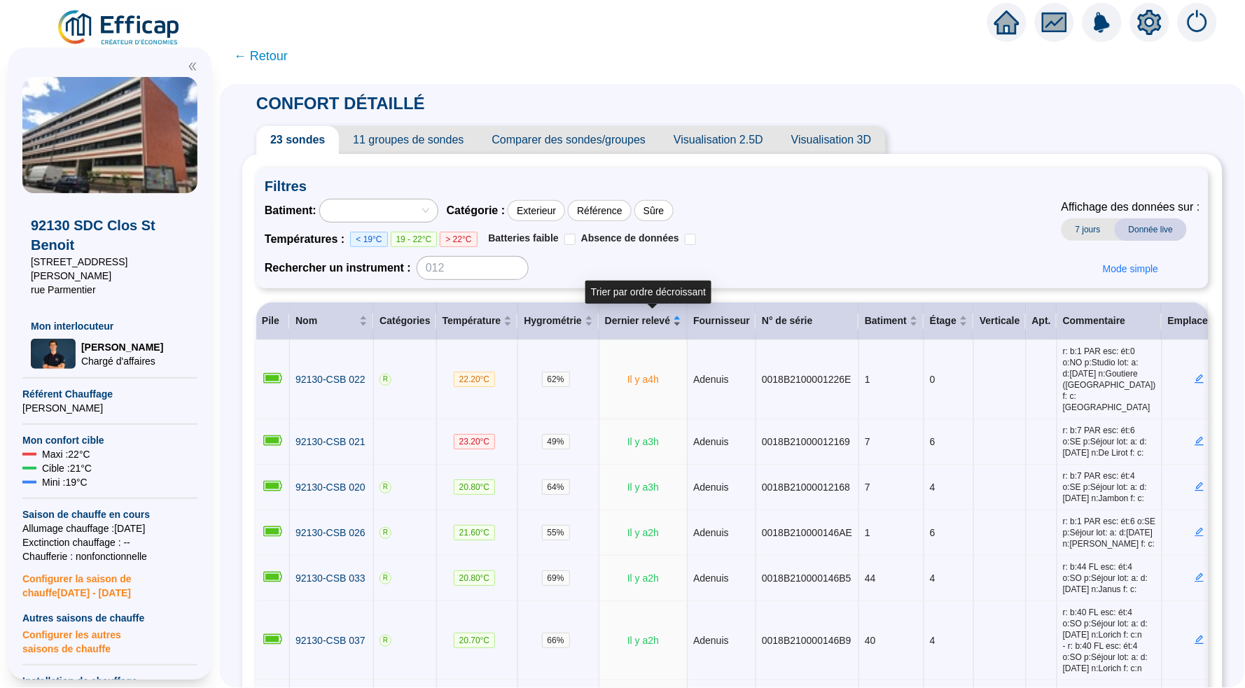
click at [643, 319] on span "Dernier relevé" at bounding box center [637, 321] width 65 height 15
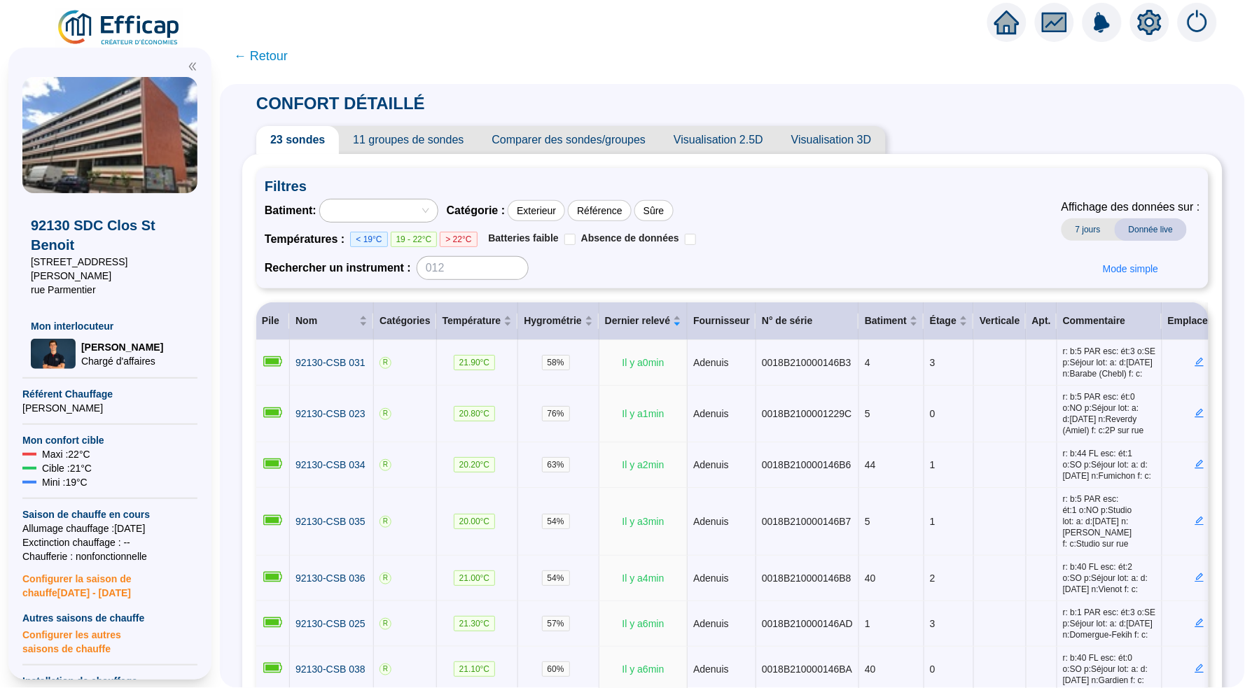
click at [263, 54] on span "← Retour" at bounding box center [261, 56] width 54 height 20
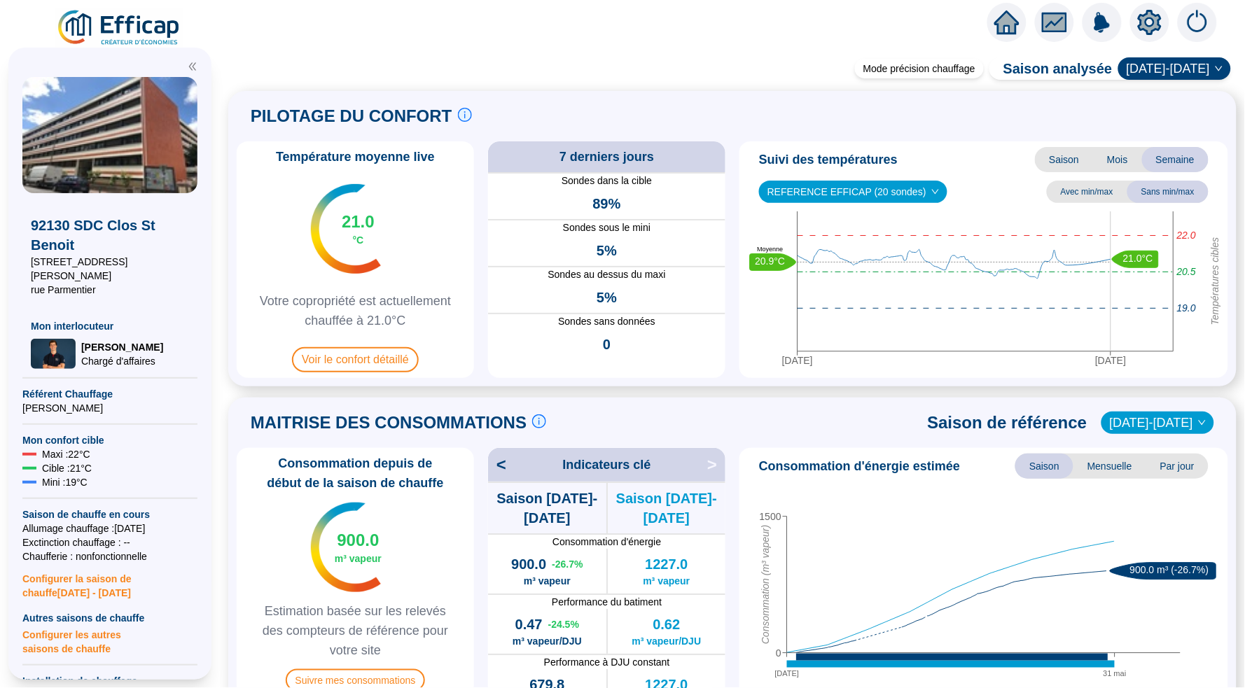
click at [161, 41] on div "92130 SDC Clos St Benoit [STREET_ADDRESS] Lepelletier rue Parmentier Mon interl…" at bounding box center [110, 363] width 220 height 649
click at [141, 21] on img at bounding box center [119, 27] width 127 height 39
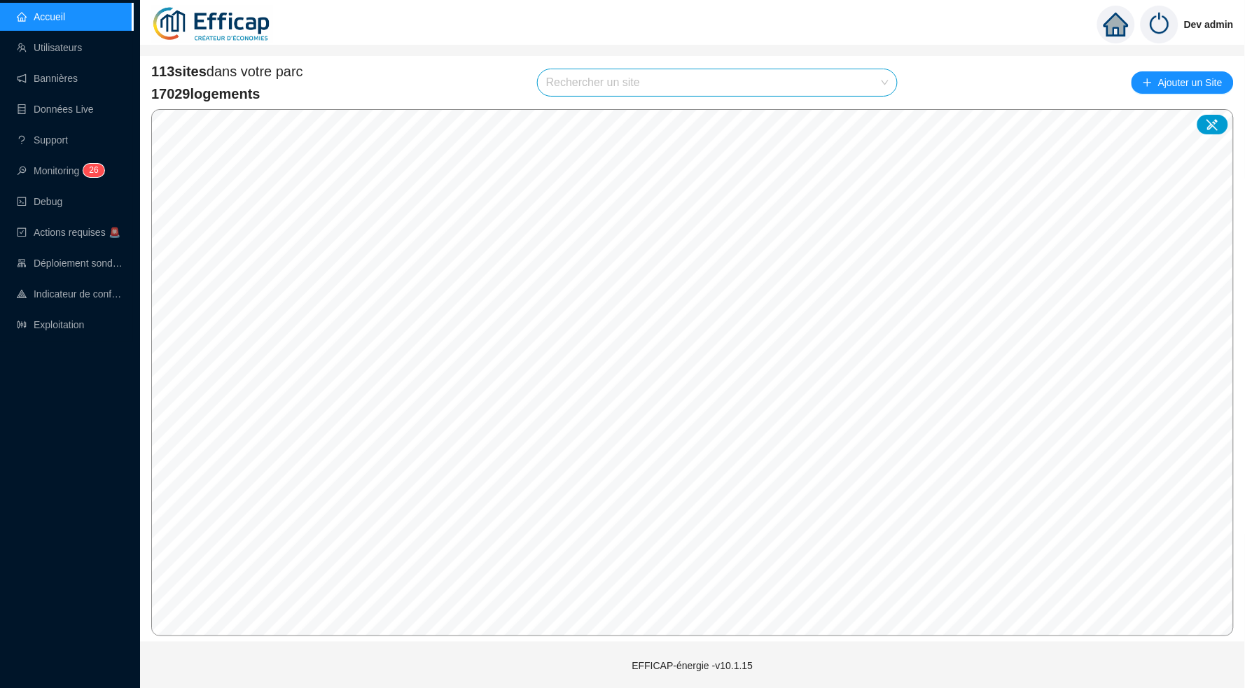
click at [662, 81] on input "search" at bounding box center [711, 82] width 330 height 27
type input "parisienne"
click at [856, 118] on div at bounding box center [872, 115] width 32 height 21
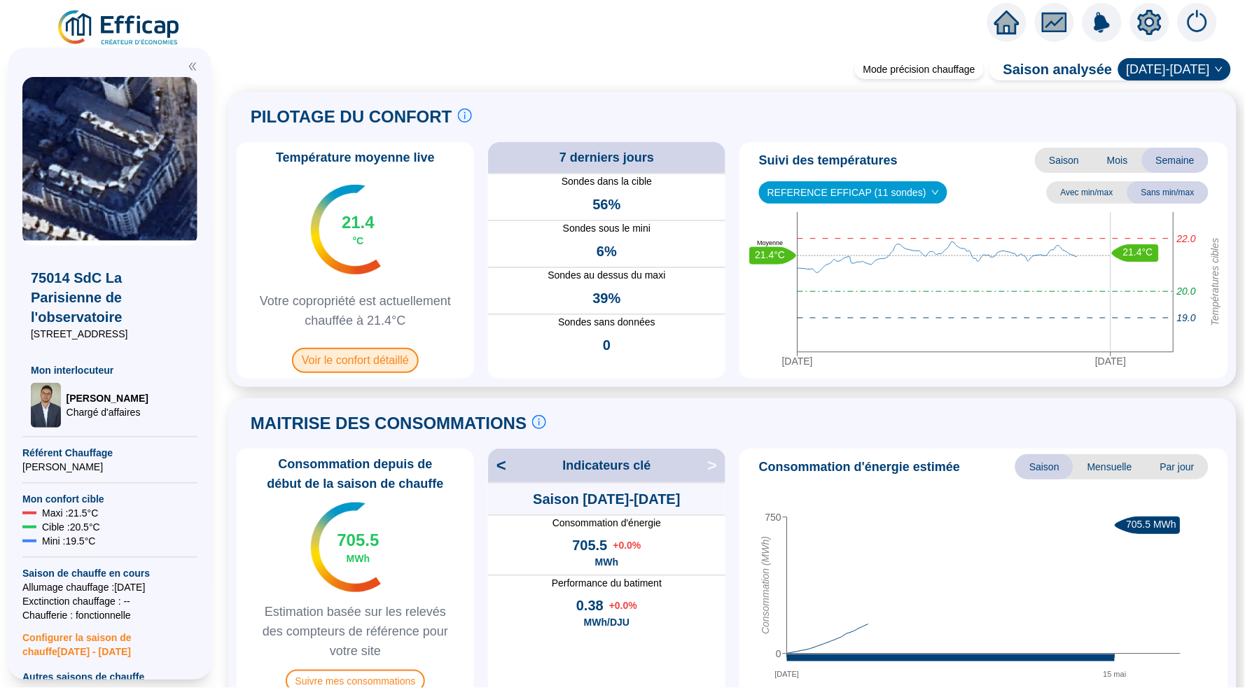
click at [380, 359] on span "Voir le confort détaillé" at bounding box center [355, 360] width 127 height 25
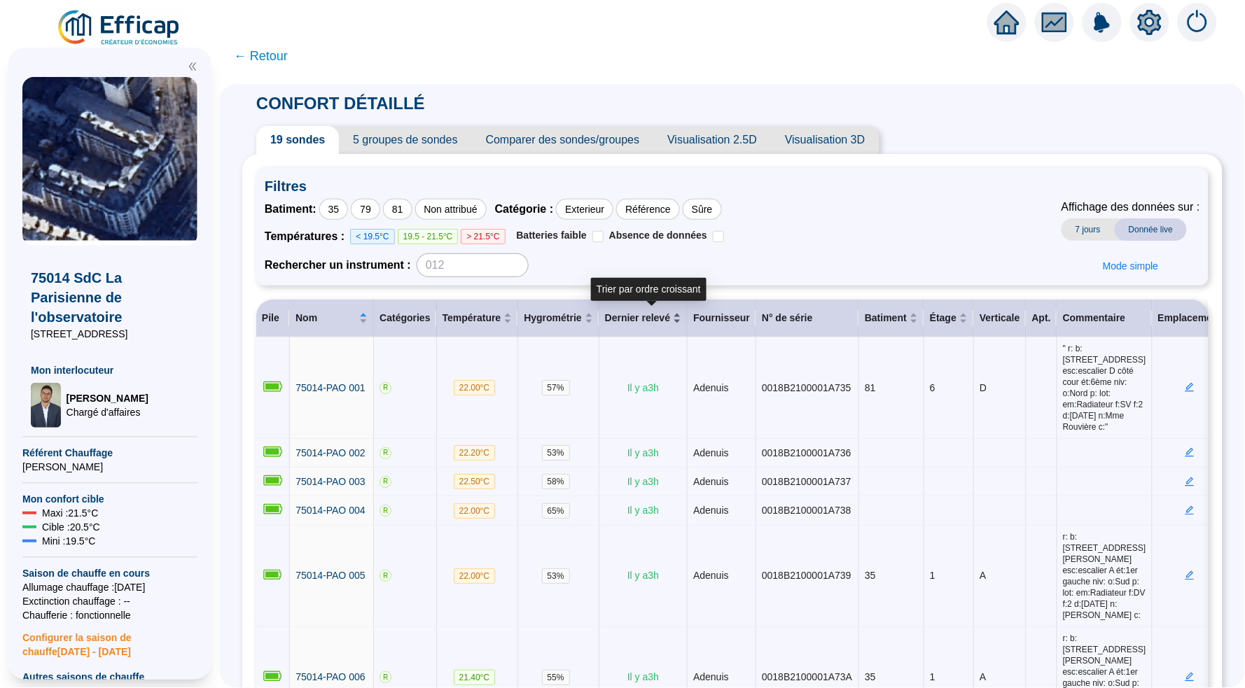
click at [654, 320] on span "Dernier relevé" at bounding box center [637, 318] width 65 height 15
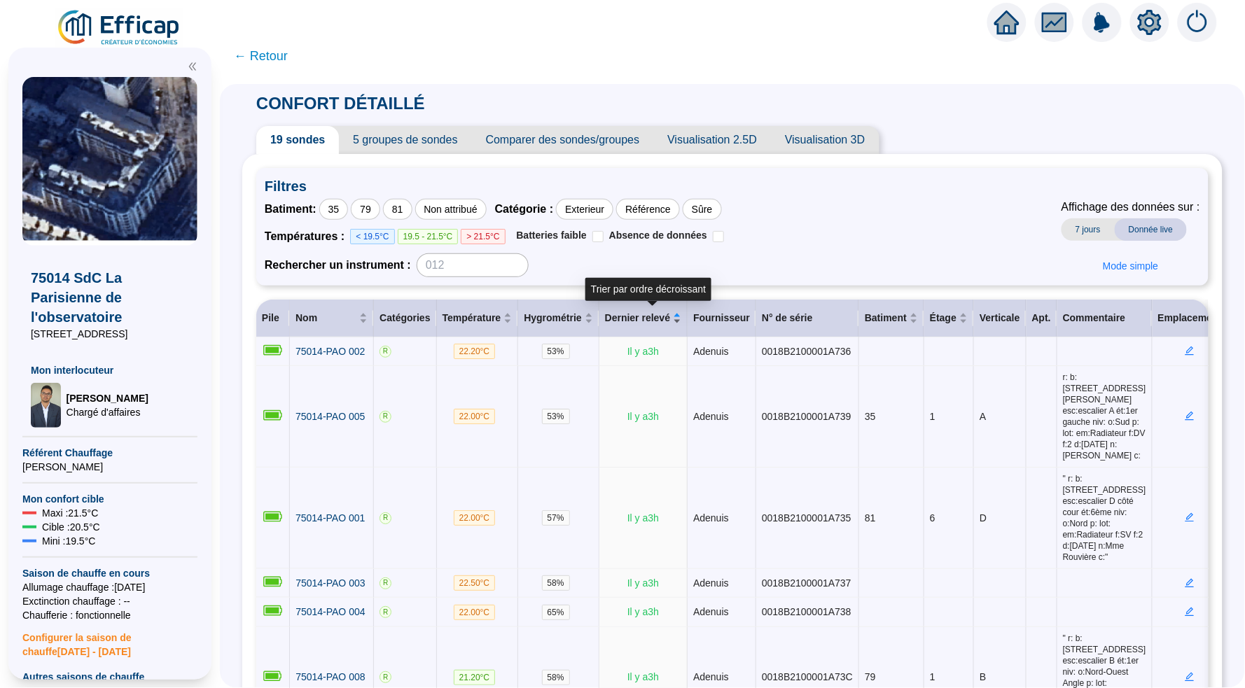
click at [654, 320] on span "Dernier relevé" at bounding box center [637, 318] width 65 height 15
